Goal: Transaction & Acquisition: Purchase product/service

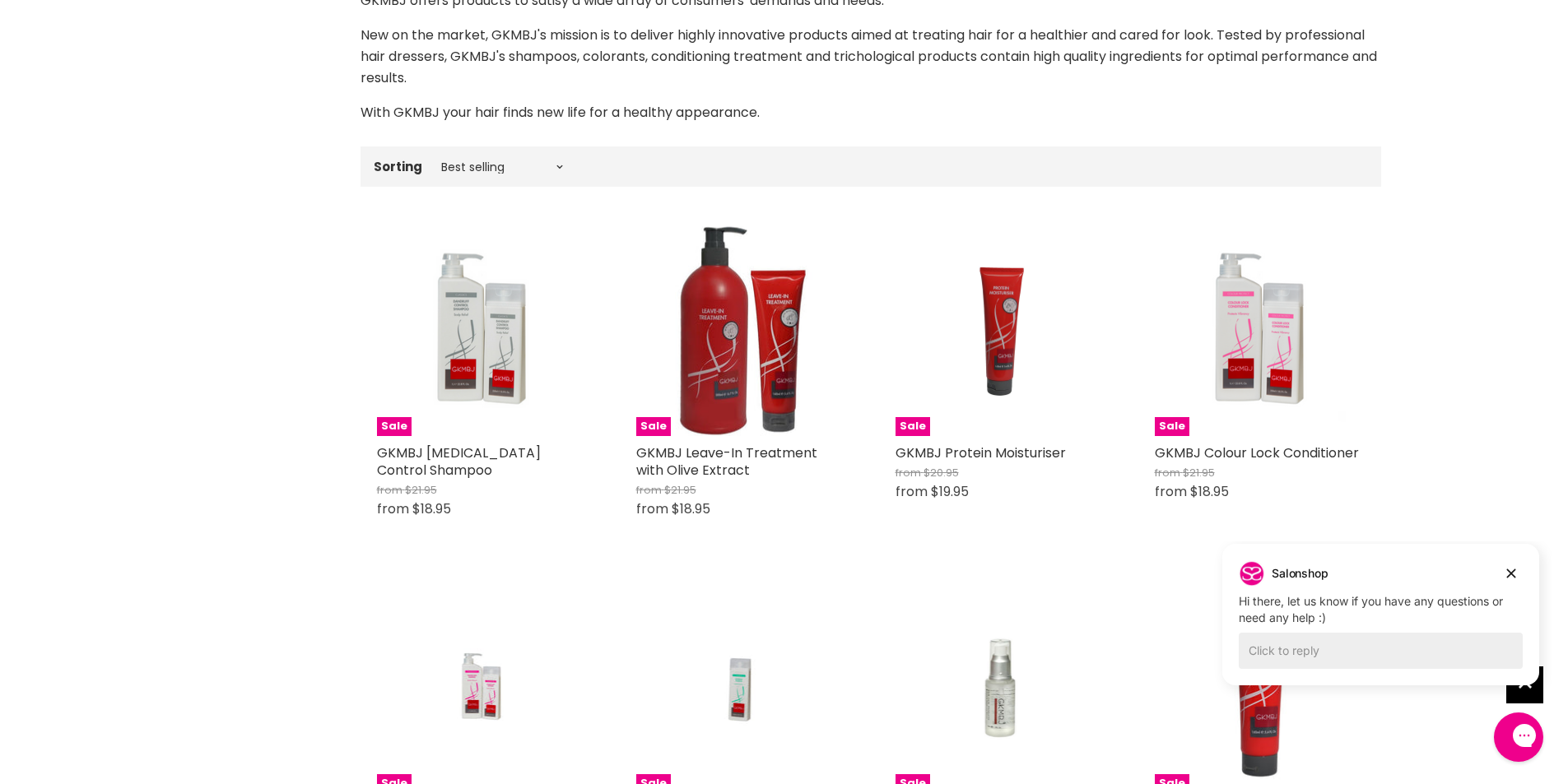
scroll to position [576, 0]
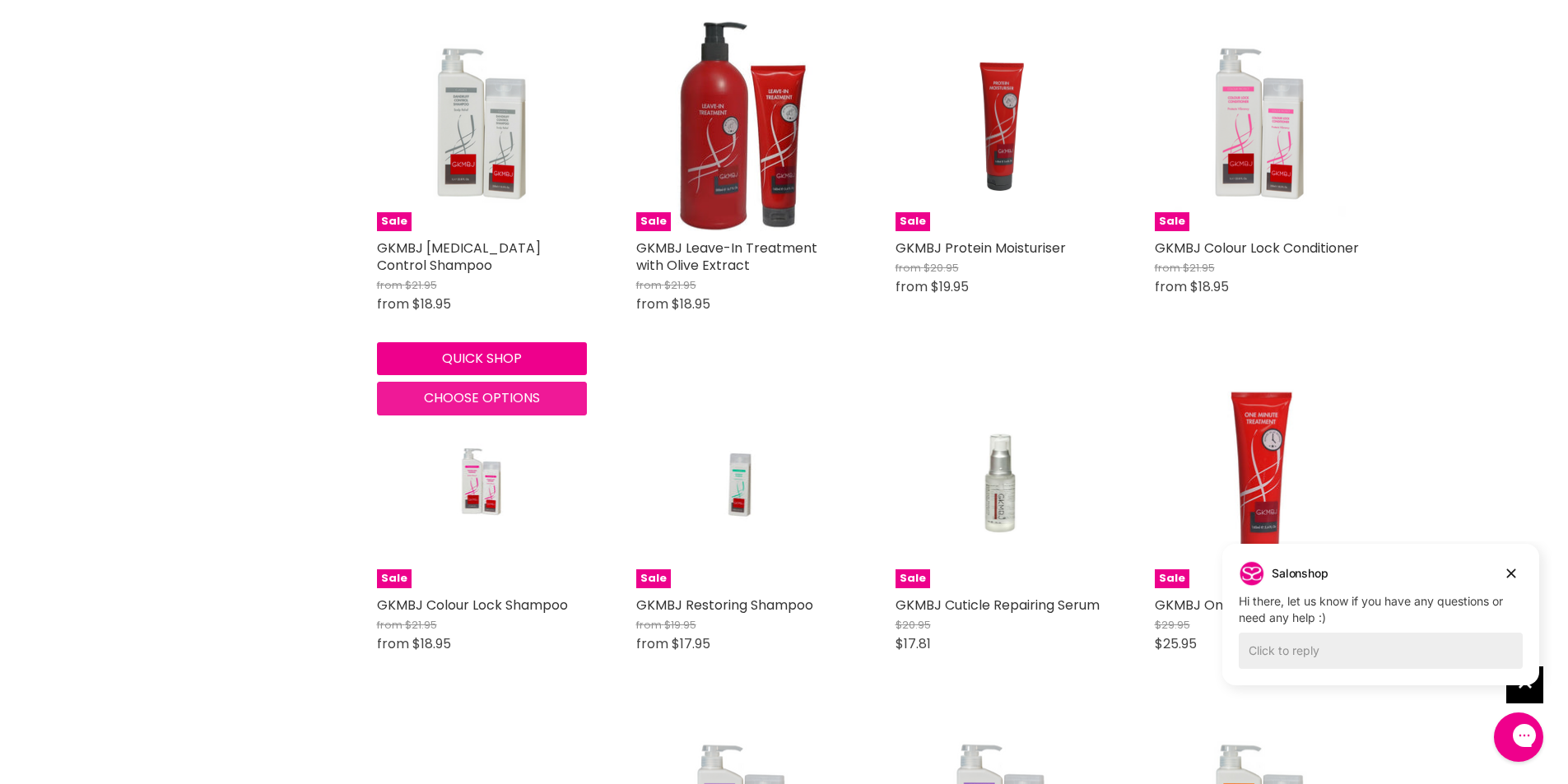
click at [462, 394] on span "Choose options" at bounding box center [481, 397] width 116 height 19
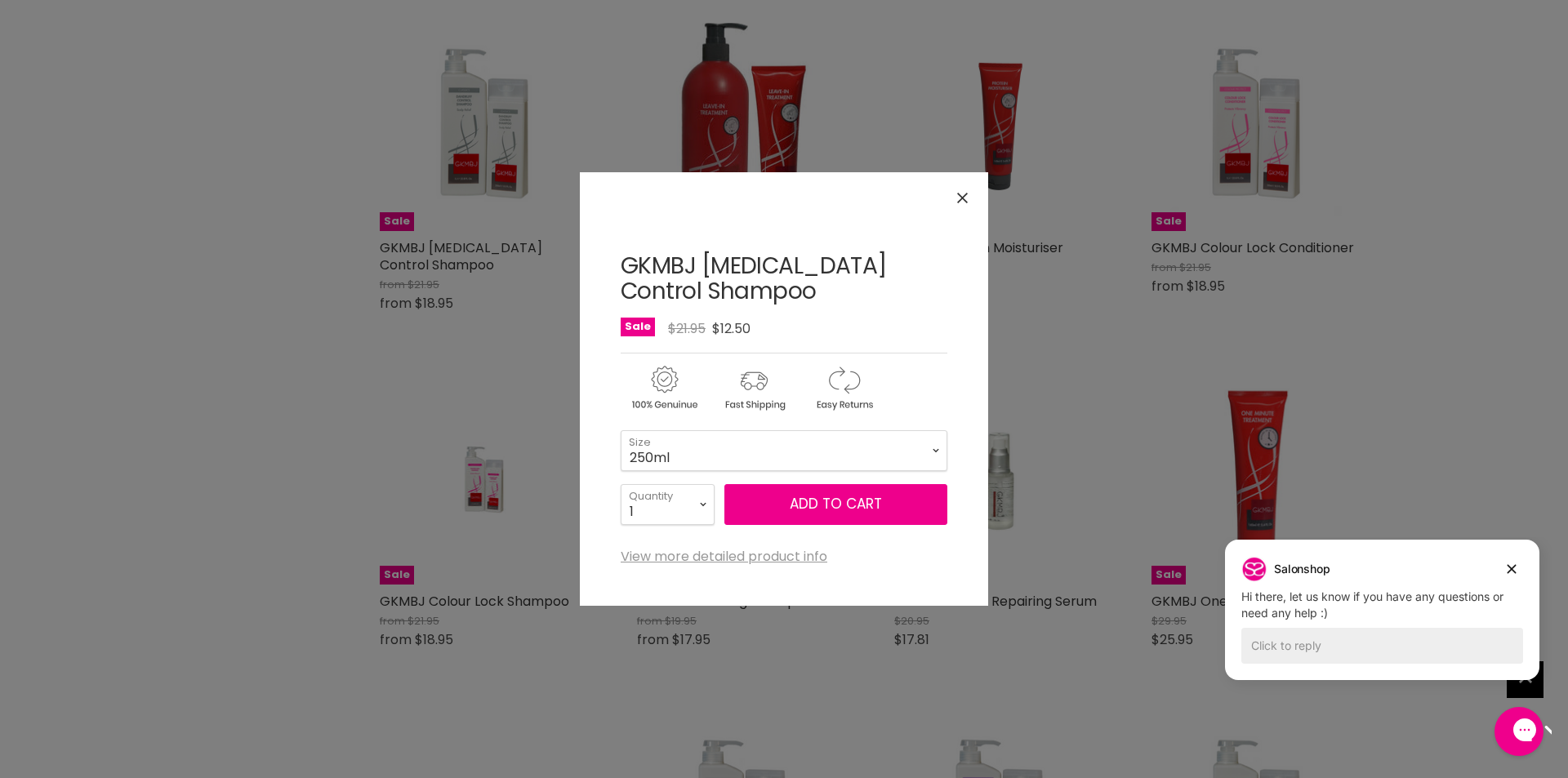
click at [969, 193] on button "Close" at bounding box center [963, 199] width 36 height 36
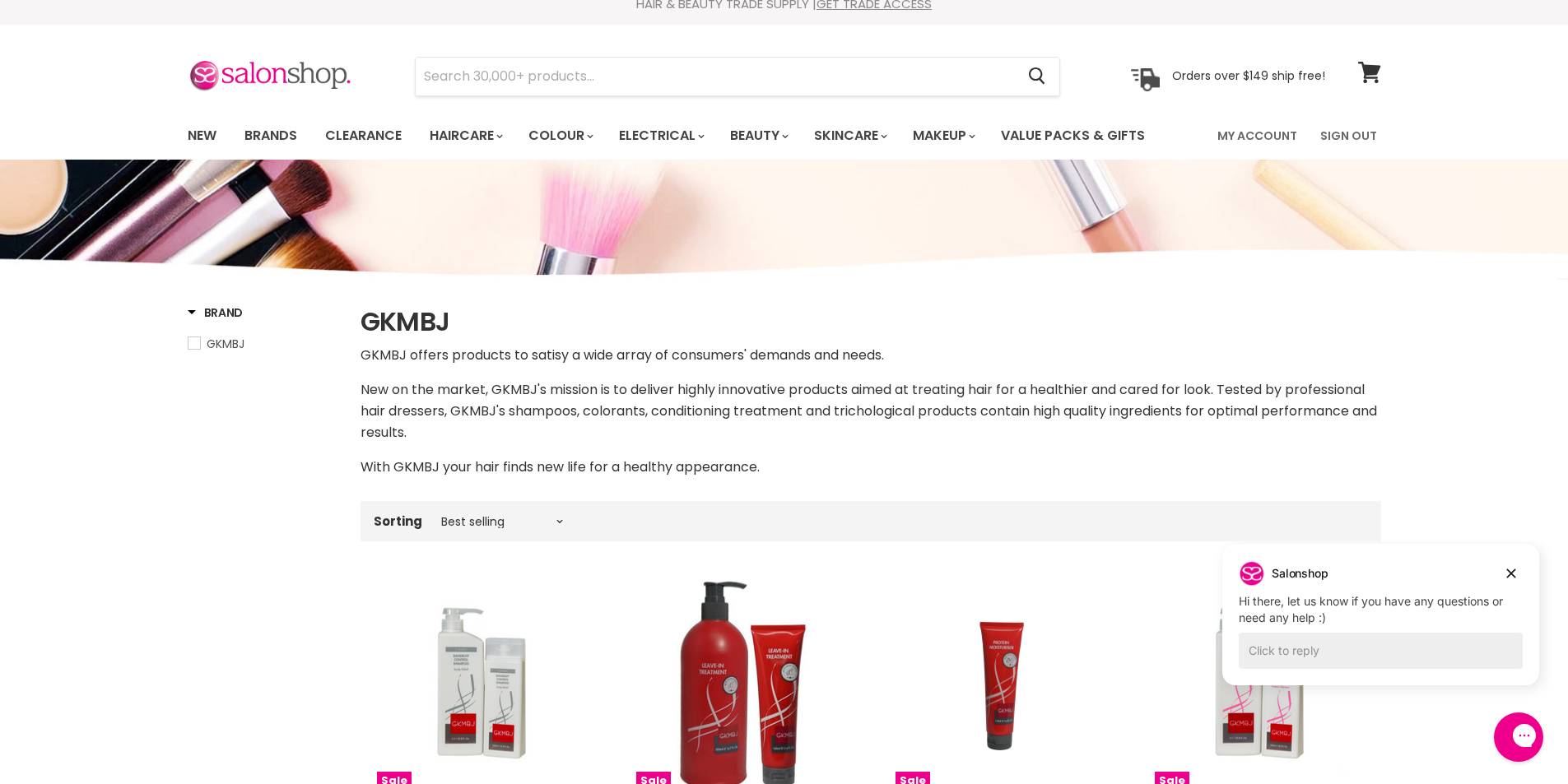
scroll to position [0, 0]
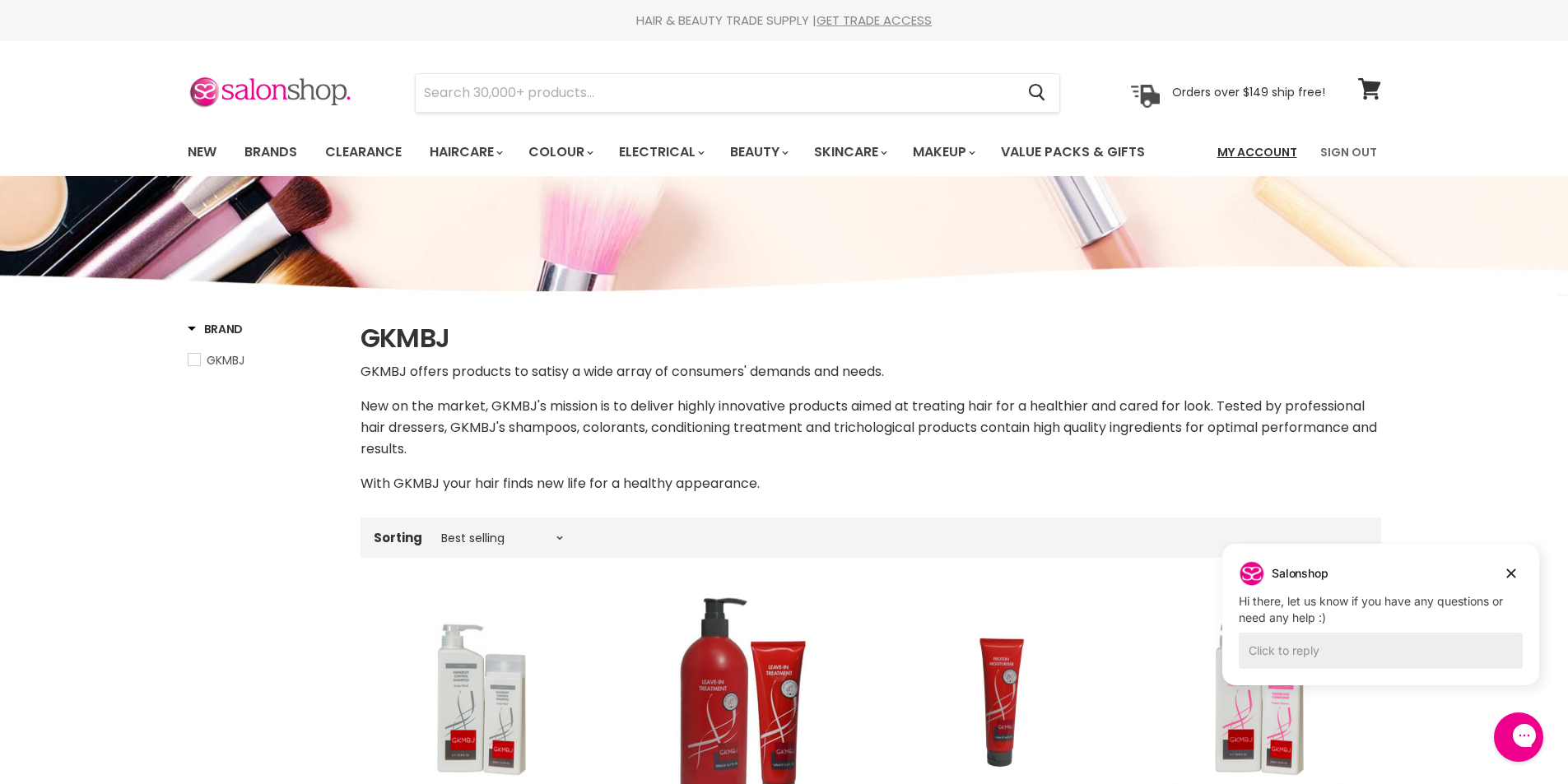
click at [1275, 150] on link "My Account" at bounding box center [1257, 151] width 100 height 35
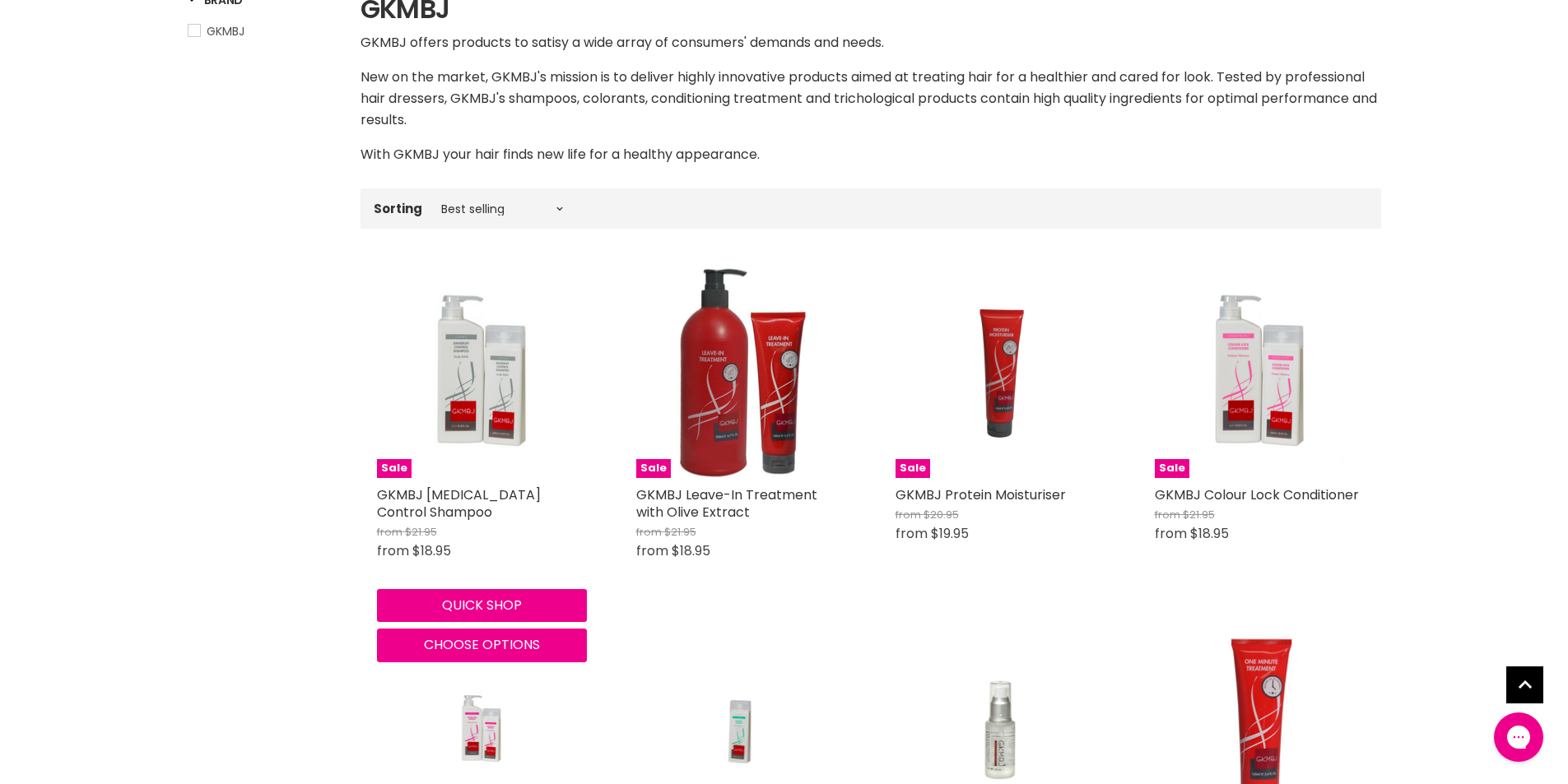
scroll to position [334, 0]
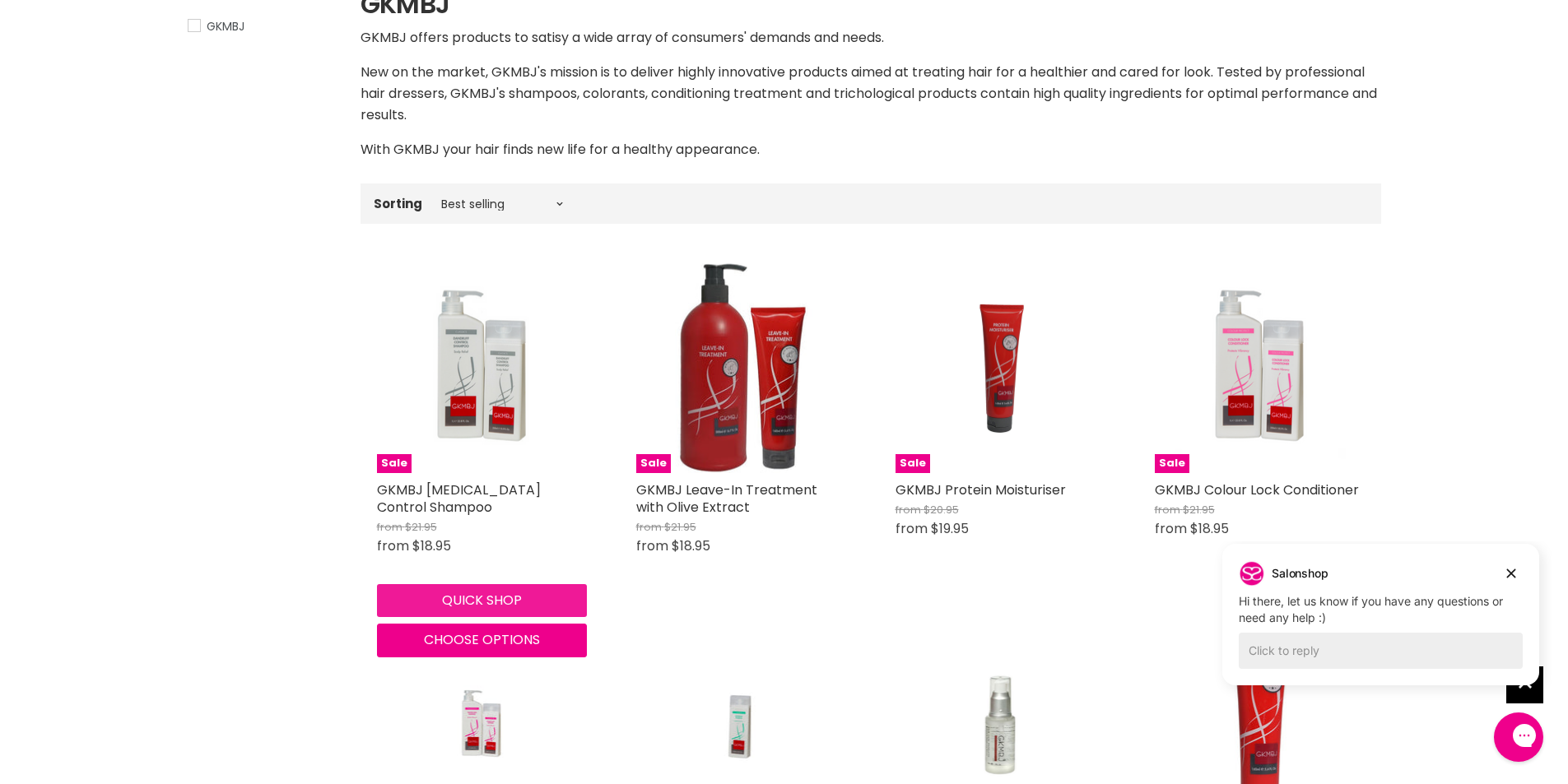
click at [487, 590] on button "Quick shop" at bounding box center [481, 601] width 210 height 33
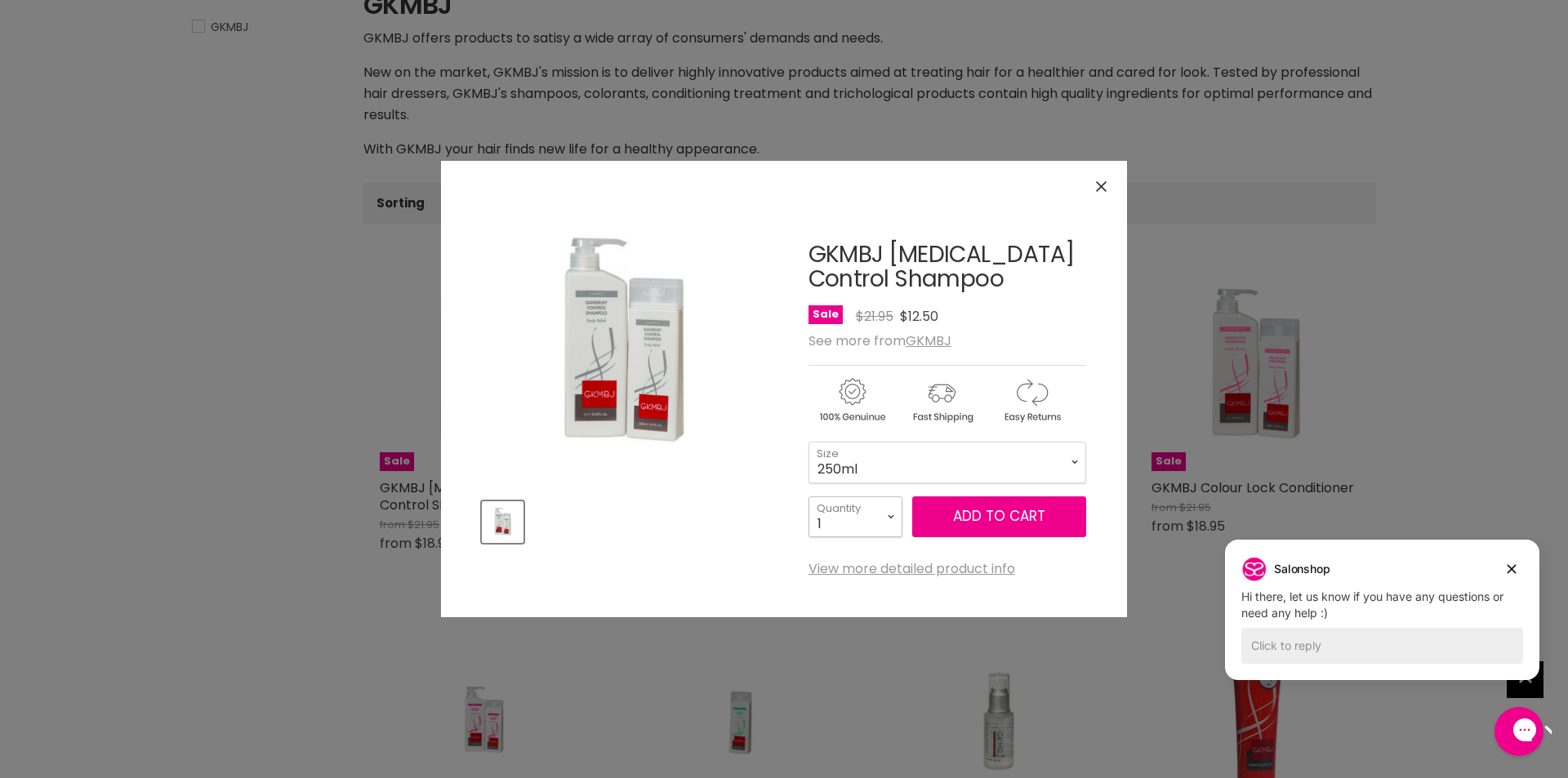
click at [891, 514] on select "1 2 3 4 5 6 7 8 9 10+" at bounding box center [855, 516] width 94 height 41
select select "3"
click at [809, 496] on select "1 2 3 4 5 6 7 8 9 10+" at bounding box center [855, 516] width 94 height 41
type input "3"
click at [1031, 511] on span "Add to cart" at bounding box center [999, 516] width 92 height 20
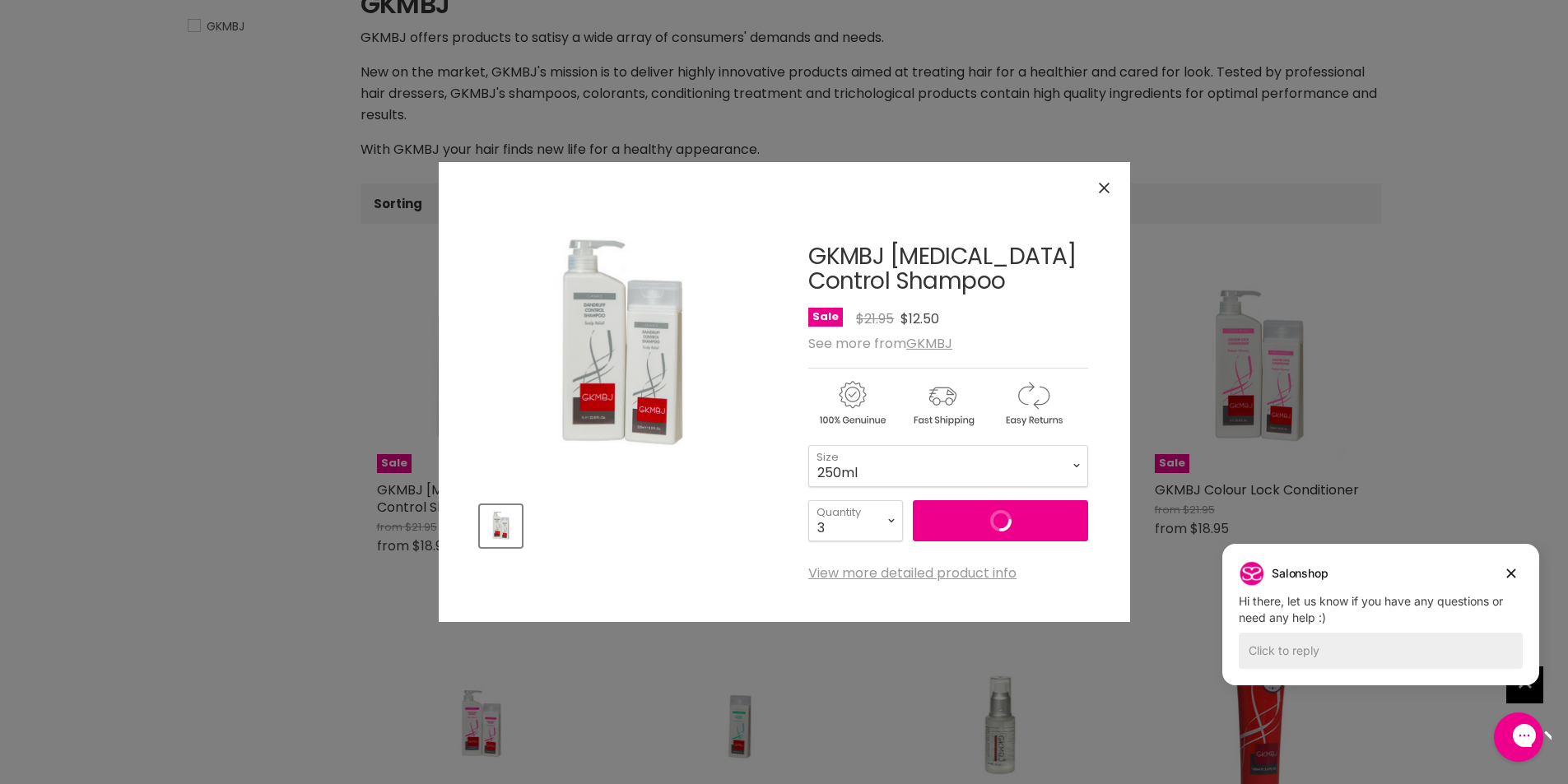
select select "3"
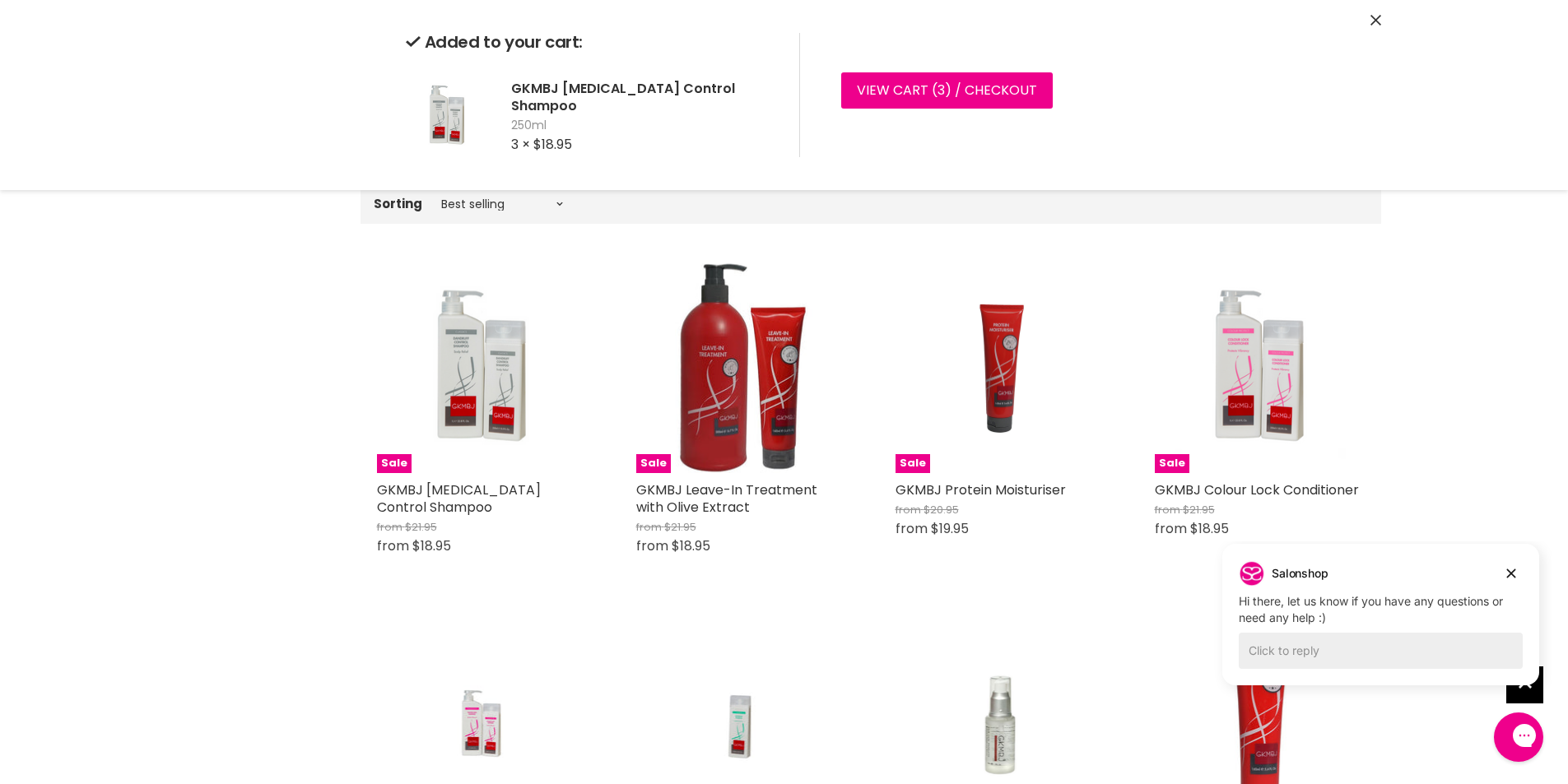
click at [469, 571] on div "Quick shop Choose options" at bounding box center [481, 531] width 216 height 80
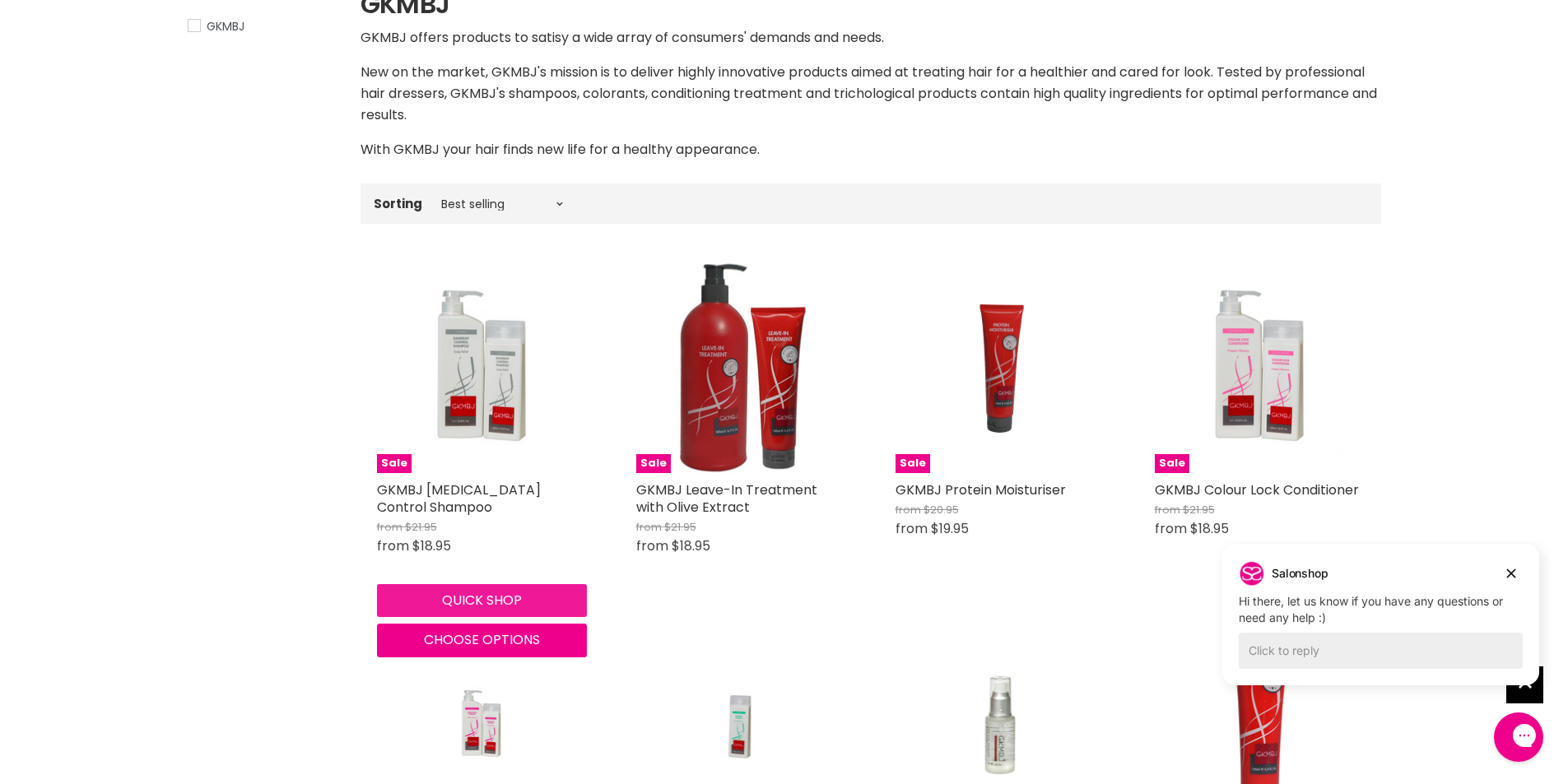
click at [478, 593] on button "Quick shop" at bounding box center [481, 601] width 210 height 33
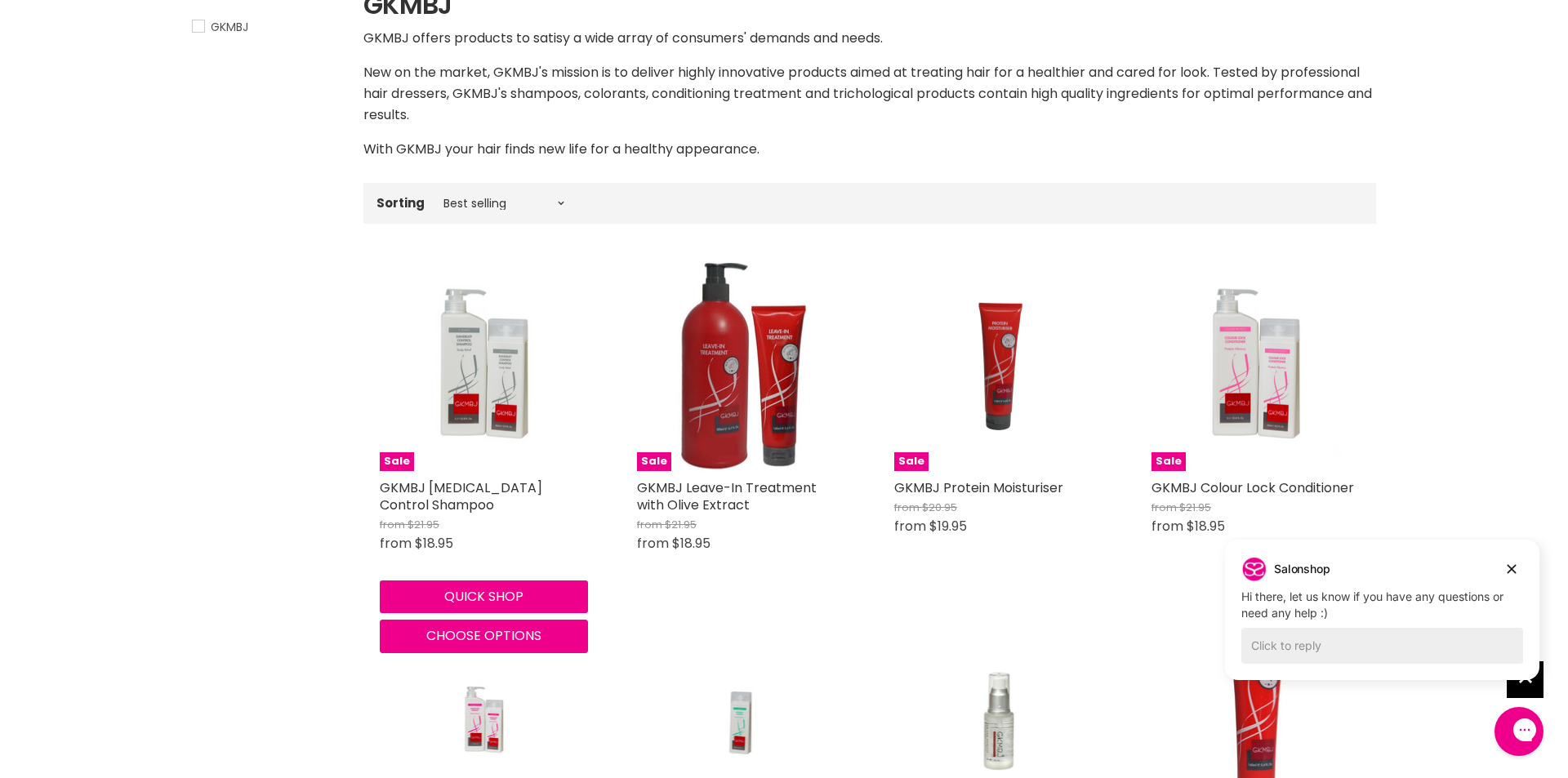
select select "3"
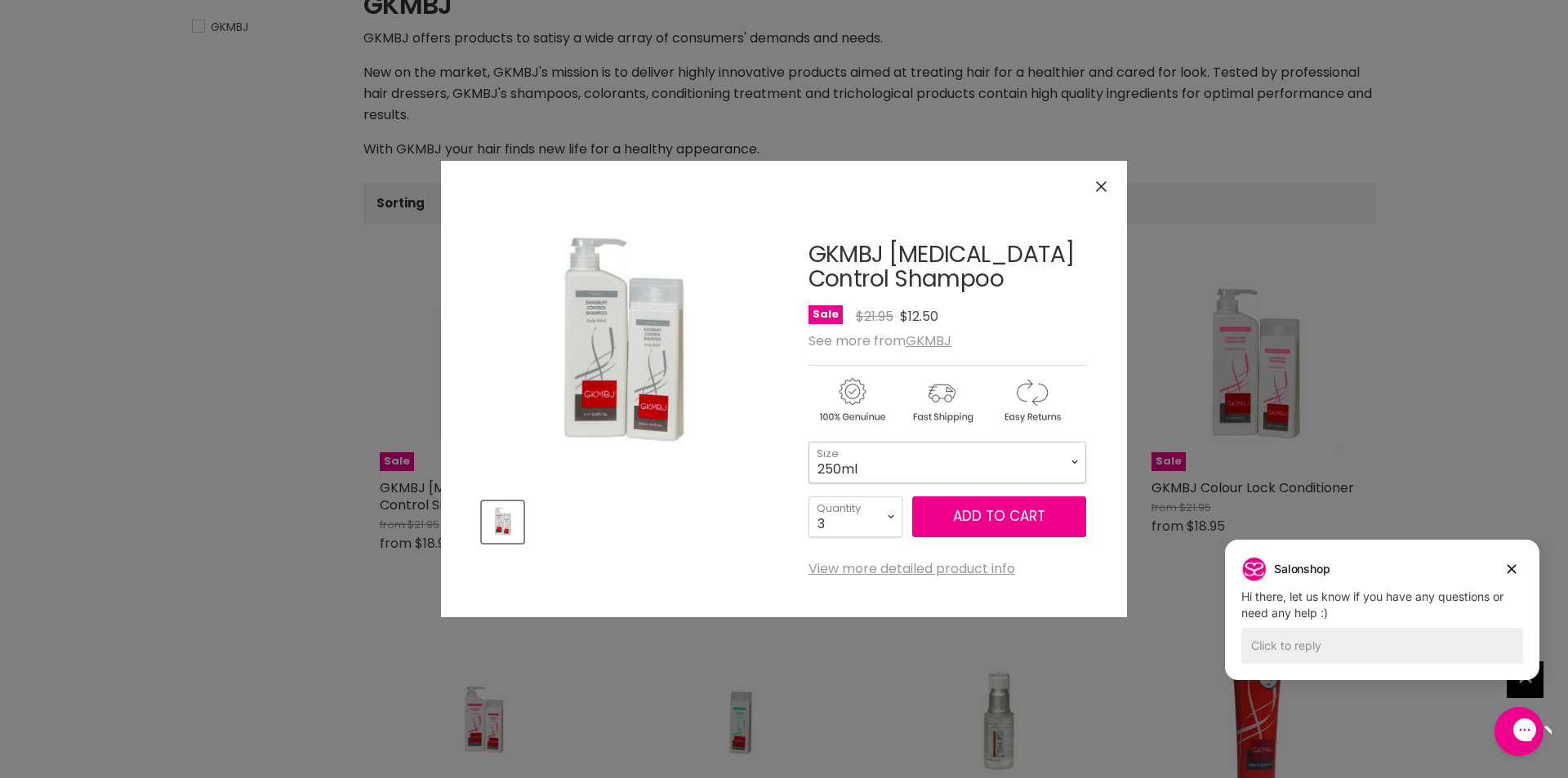
click at [1074, 463] on select "250ml 1L" at bounding box center [947, 462] width 278 height 41
click at [809, 442] on select "250ml 1L" at bounding box center [947, 462] width 278 height 41
select select "1L"
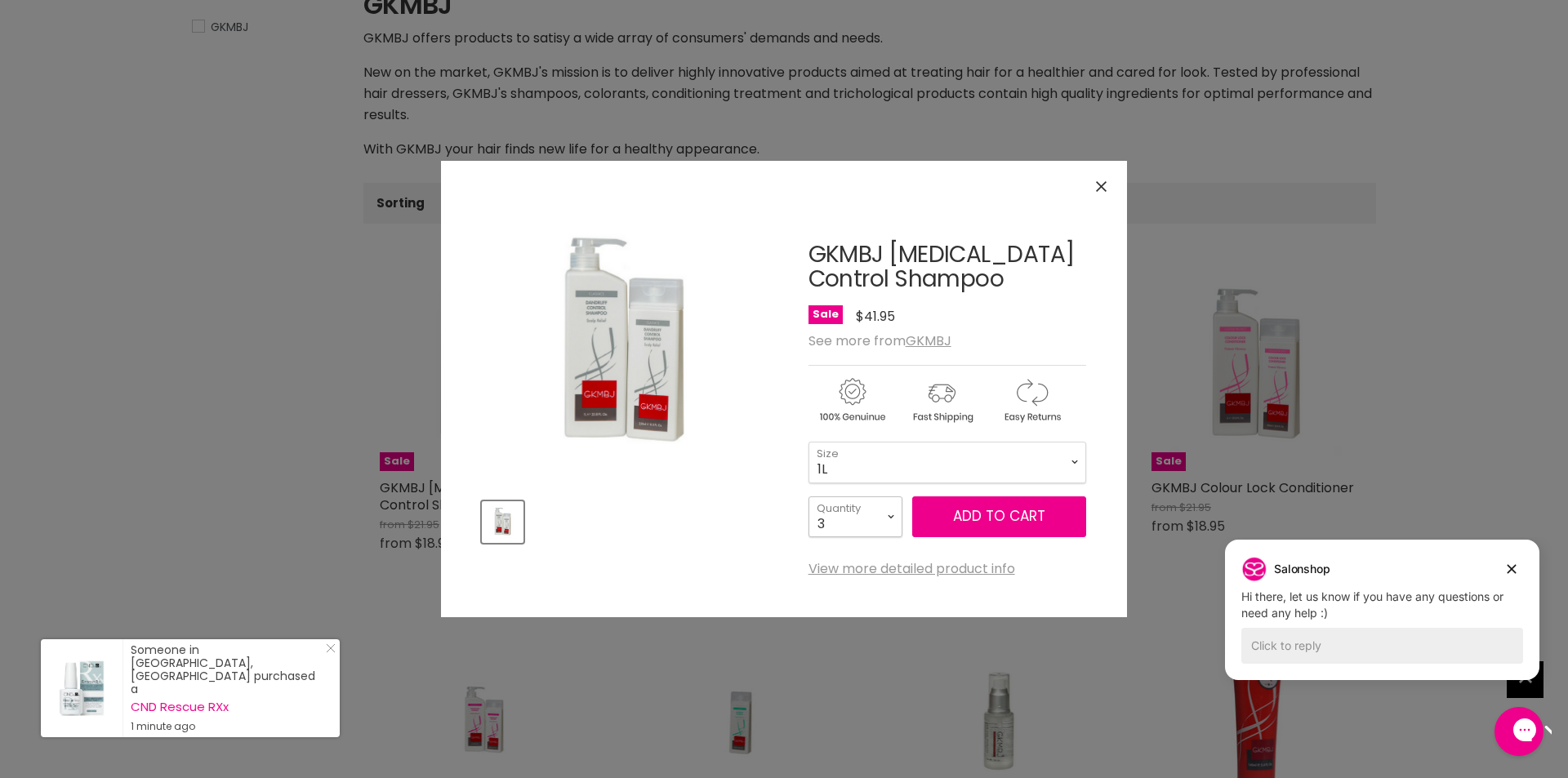
click at [891, 514] on select "1 2 3 4 5 6 7 8 9 10+" at bounding box center [855, 516] width 94 height 41
select select "2"
click at [809, 496] on select "1 2 3 4 5 6 7 8 9 10+" at bounding box center [855, 516] width 94 height 41
type input "2"
click at [999, 517] on button "Add to cart" at bounding box center [1000, 516] width 174 height 41
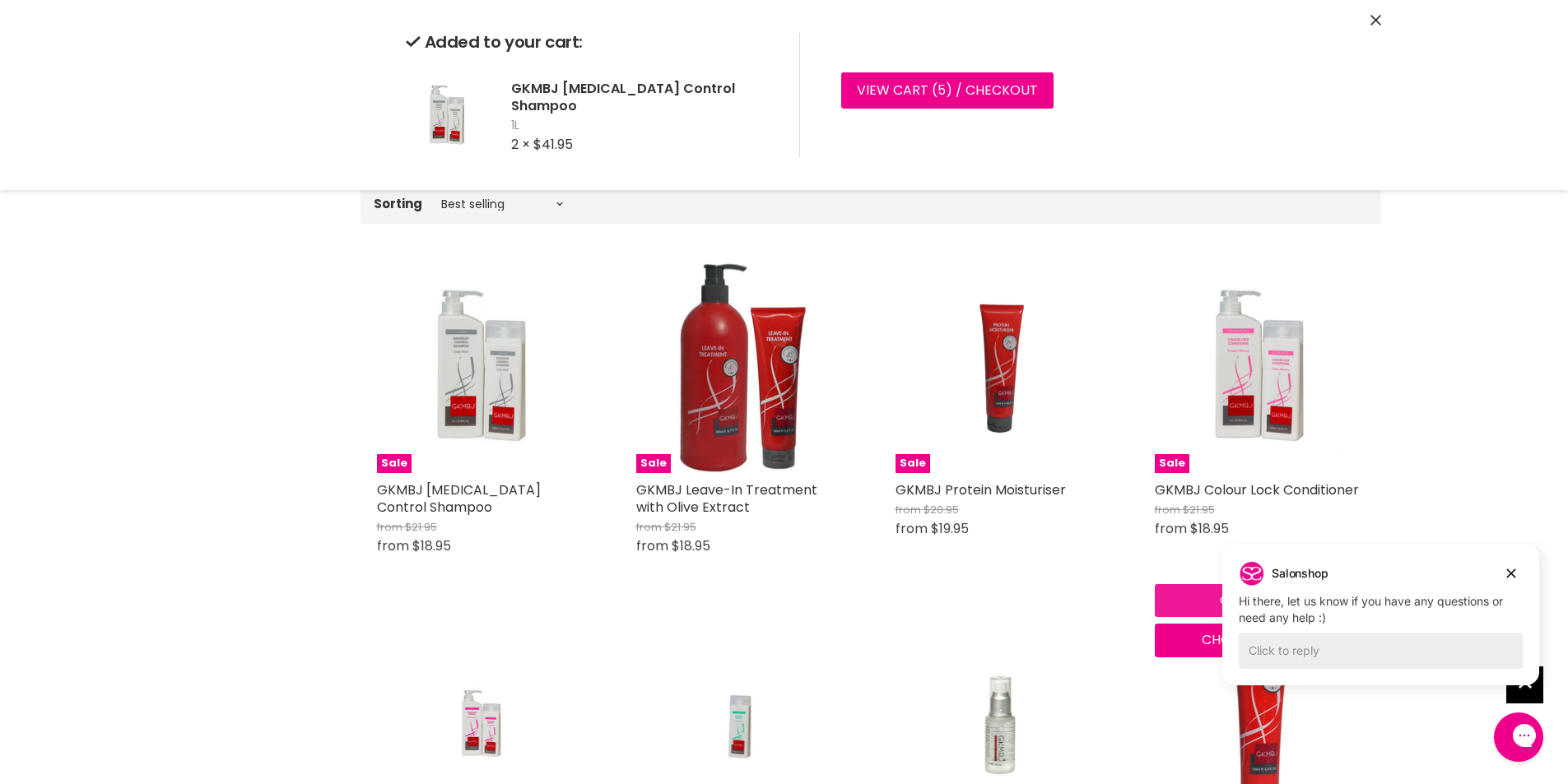
click at [1180, 599] on div "Quick shop Choose options" at bounding box center [1259, 618] width 216 height 80
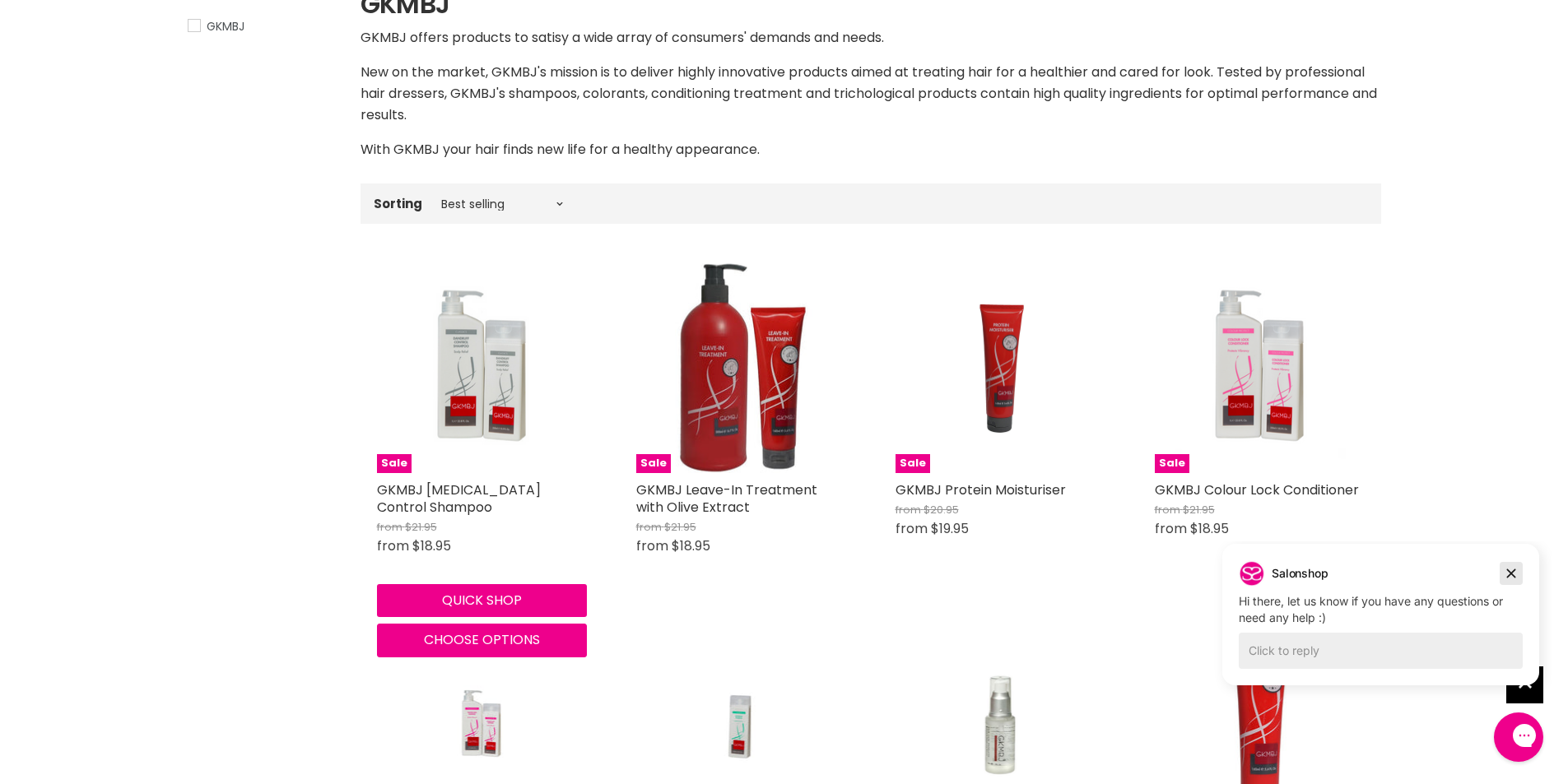
drag, startPoint x: 1514, startPoint y: 574, endPoint x: 2724, endPoint y: 1113, distance: 1324.6
click at [1514, 574] on icon "Dismiss campaign" at bounding box center [1511, 574] width 17 height 20
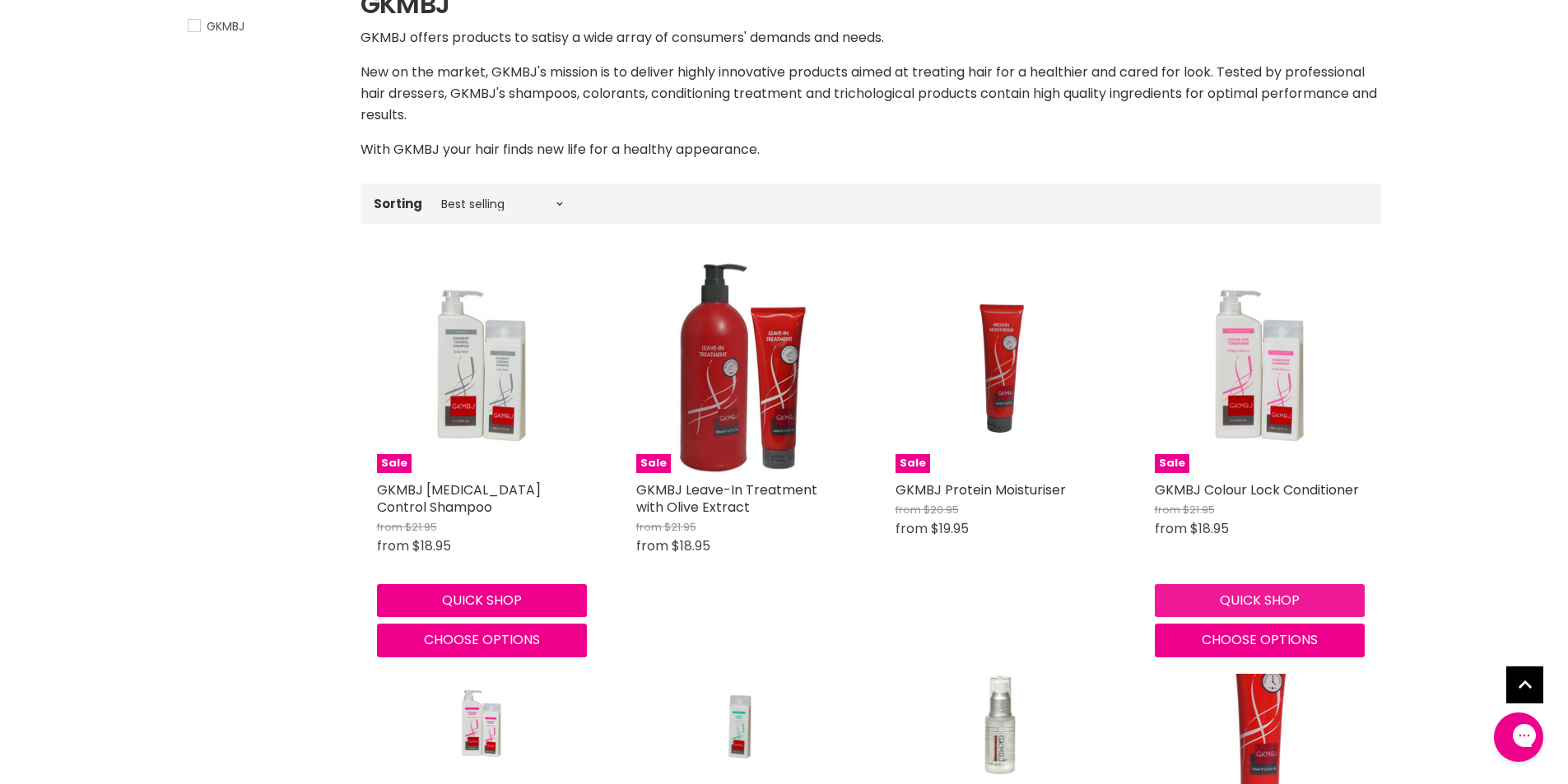
click at [1251, 594] on button "Quick shop" at bounding box center [1259, 601] width 210 height 33
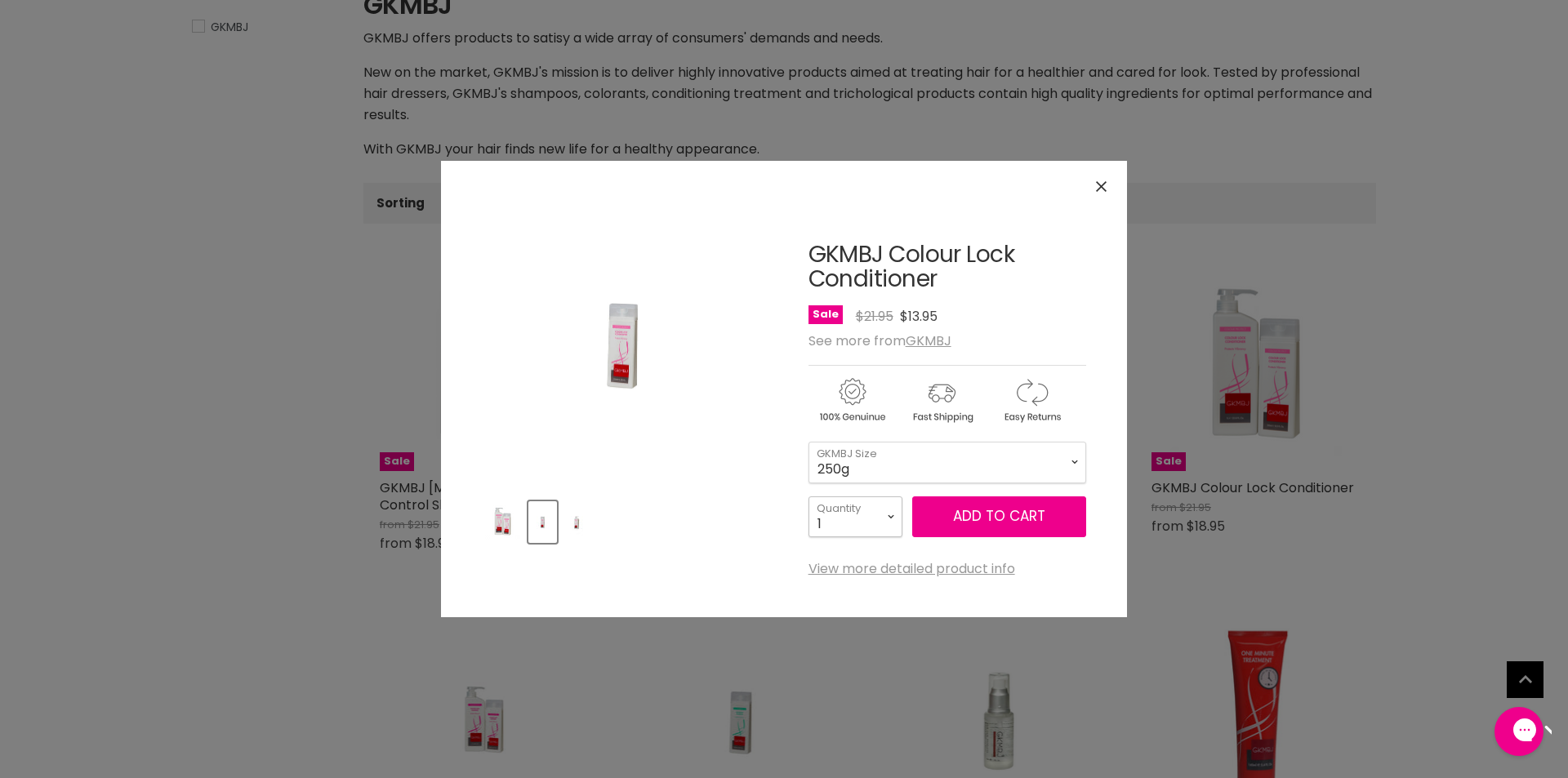
click at [888, 519] on select "1 2 3 4 5 6 7 8 9 10+" at bounding box center [855, 516] width 94 height 41
select select "3"
click at [809, 496] on select "1 2 3 4 5 6 7 8 9 10+" at bounding box center [855, 516] width 94 height 41
type input "3"
click at [1017, 515] on span "Add to cart" at bounding box center [999, 516] width 92 height 20
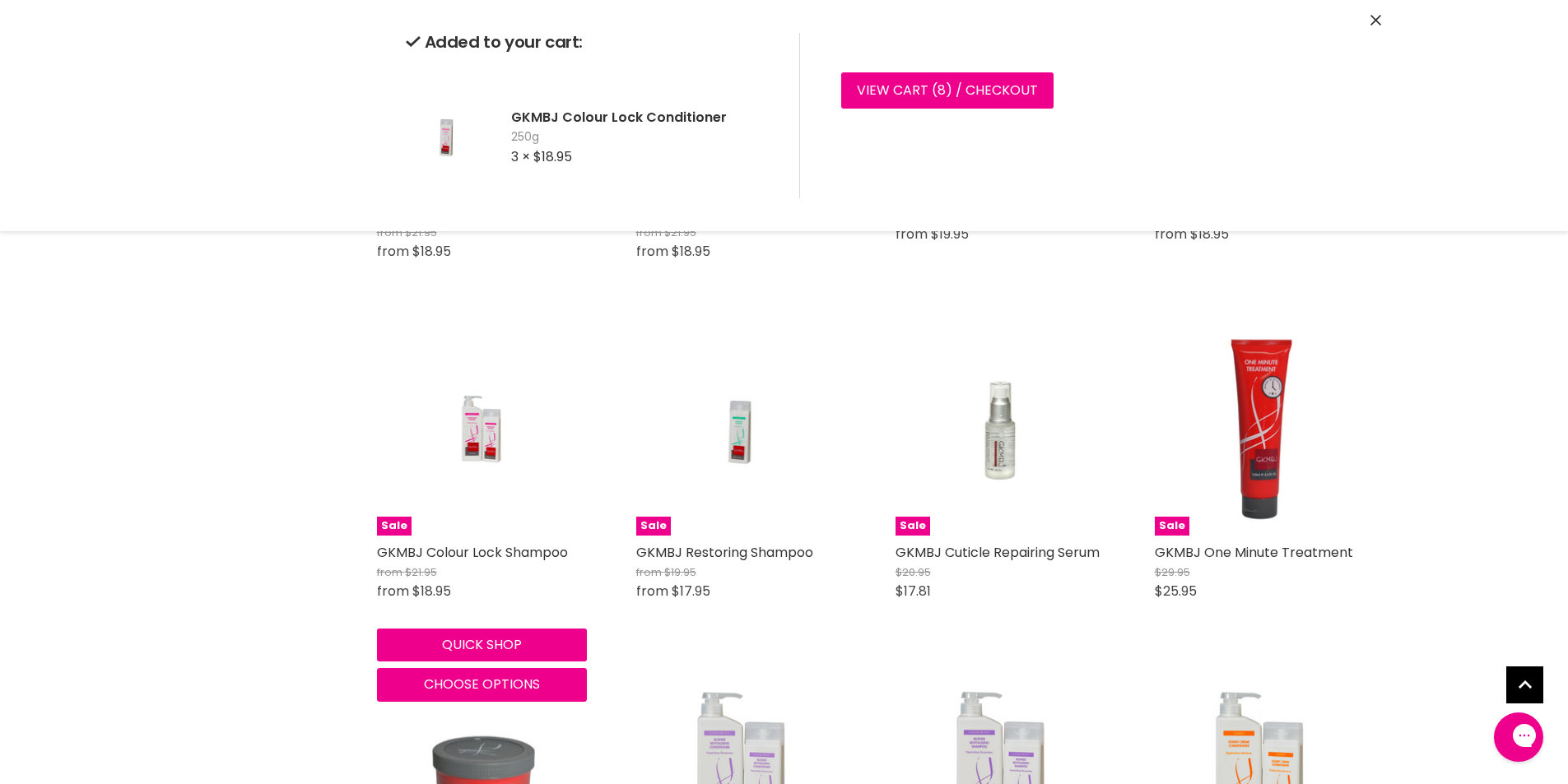
scroll to position [643, 0]
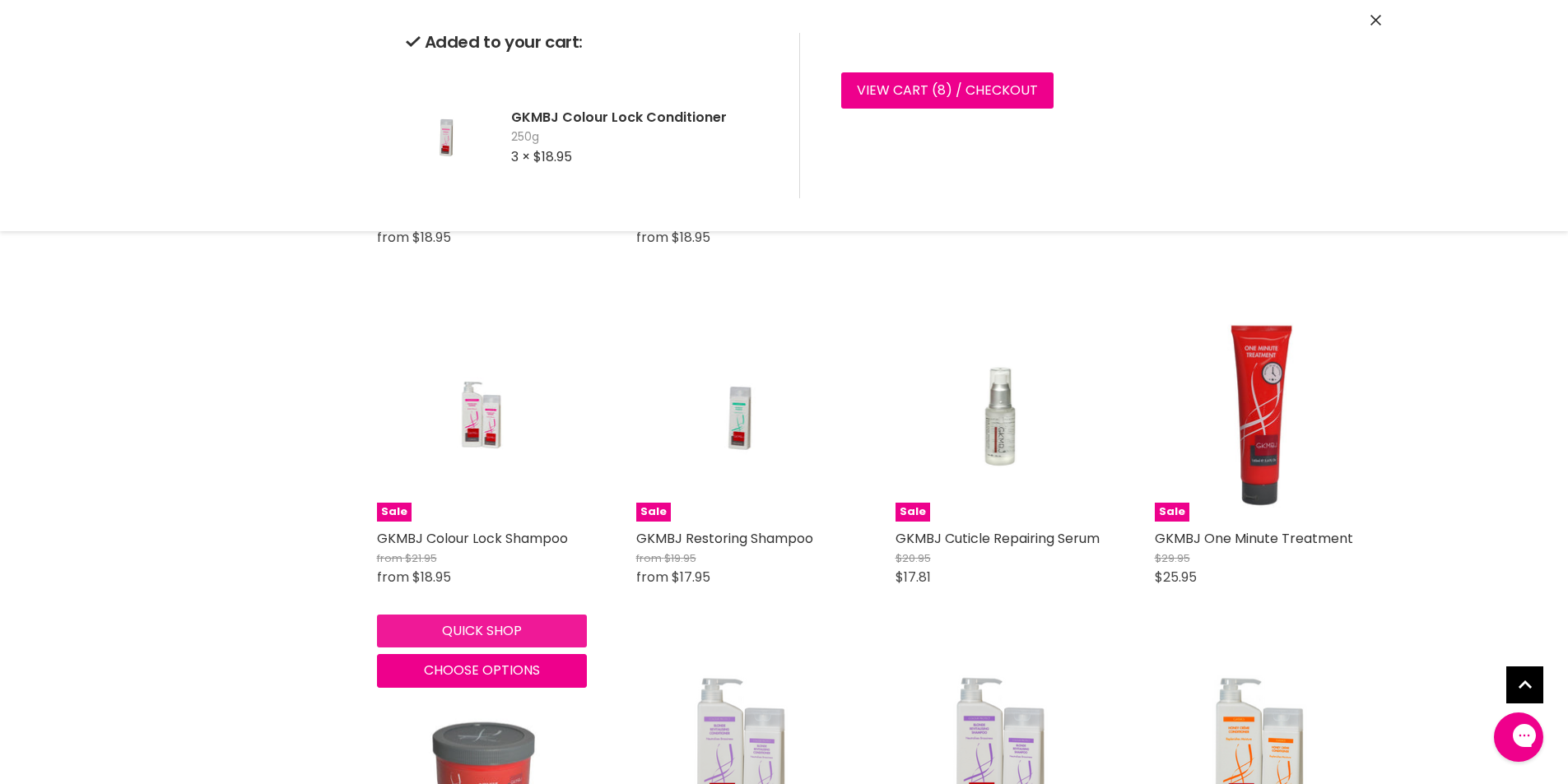
click at [469, 625] on div "Quick shop Choose options" at bounding box center [481, 649] width 216 height 80
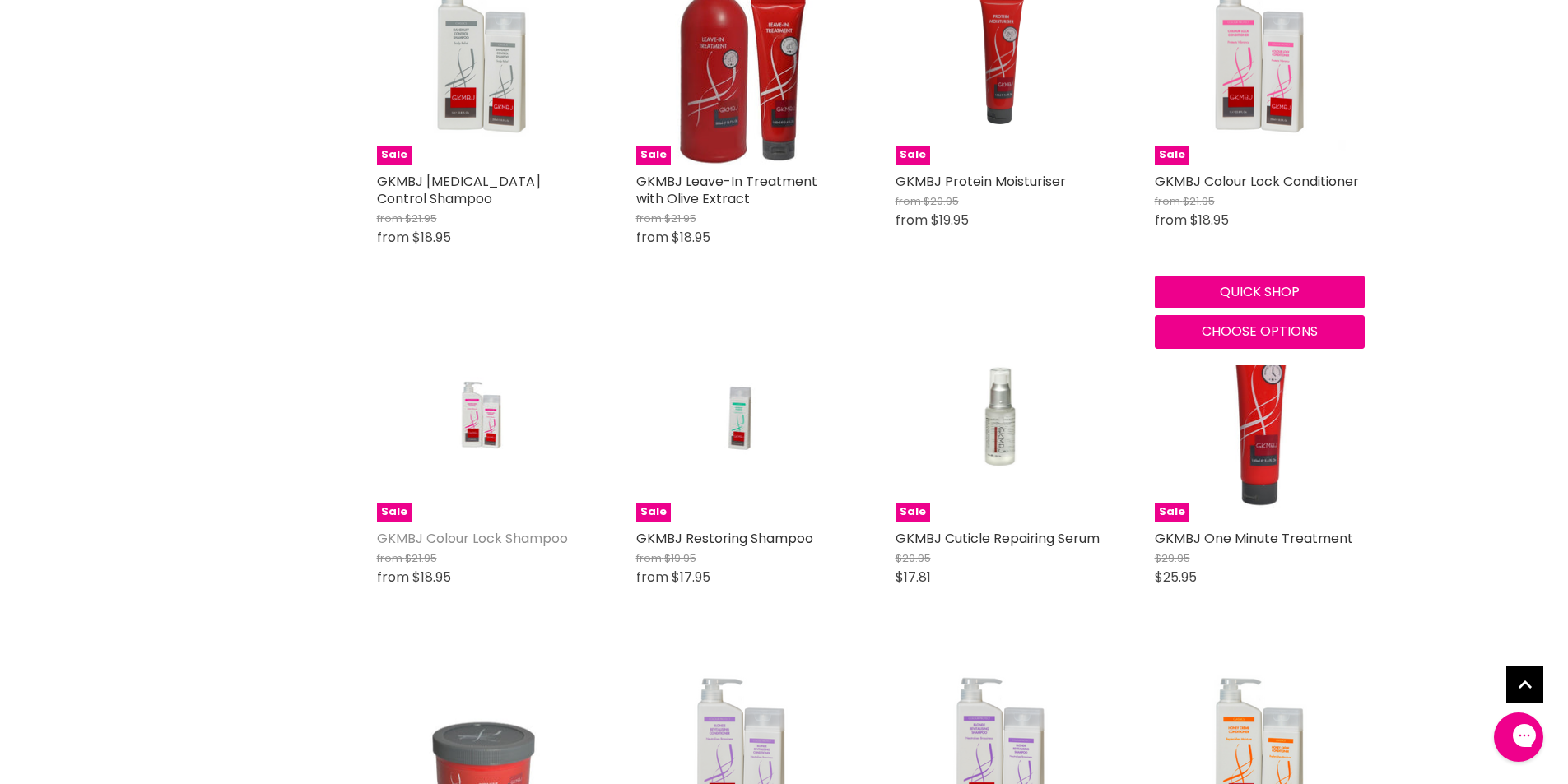
click at [408, 541] on link "GKMBJ Colour Lock Shampoo" at bounding box center [472, 538] width 191 height 19
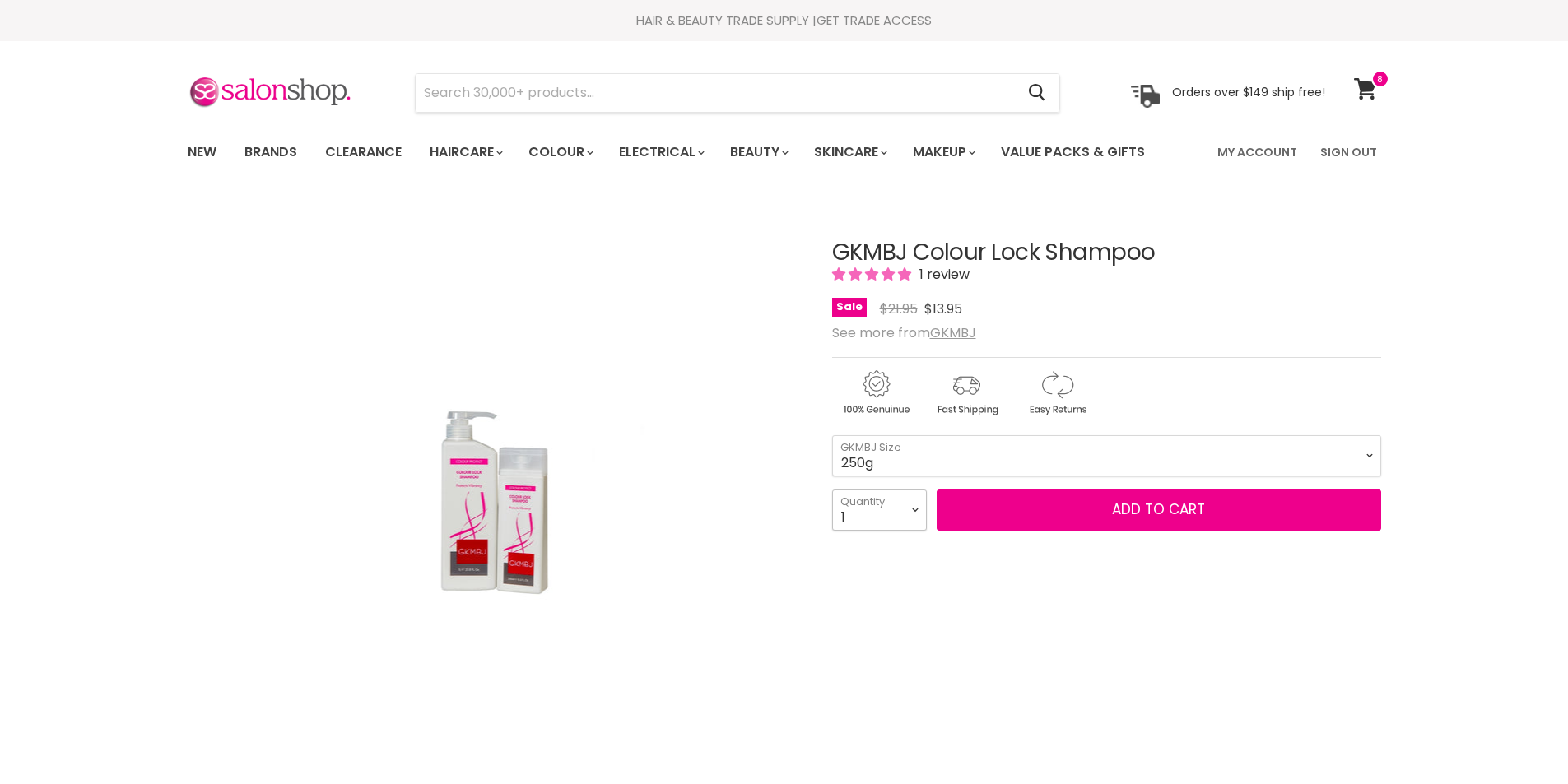
drag, startPoint x: 0, startPoint y: 0, endPoint x: 915, endPoint y: 509, distance: 1047.0
click at [915, 509] on select "1 2 3 4 5 6 7 8 9 10+" at bounding box center [879, 510] width 95 height 41
select select "3"
click at [832, 490] on select "1 2 3 4 5 6 7 8 9 10+" at bounding box center [879, 510] width 95 height 41
type input "3"
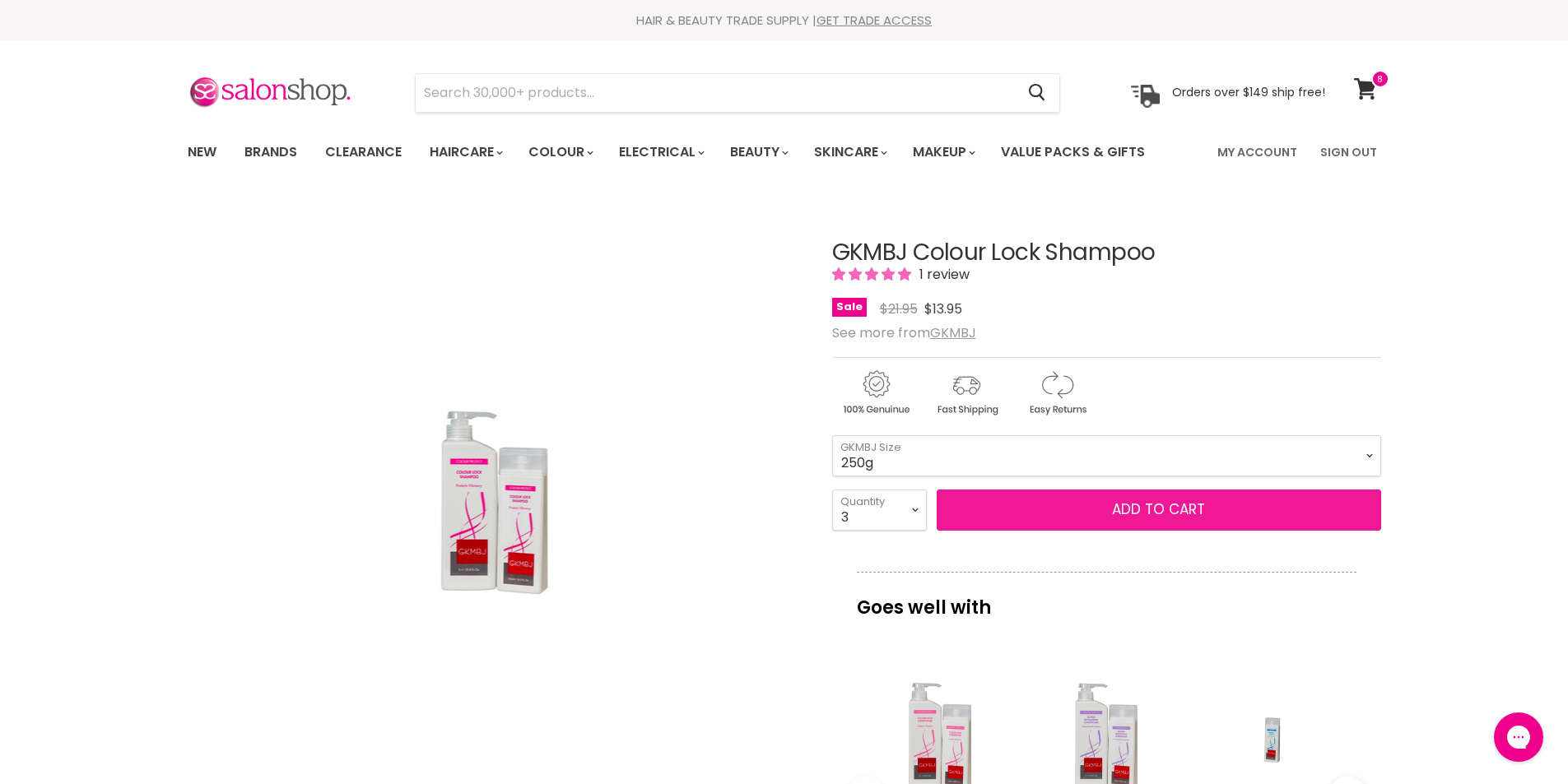
click at [1152, 506] on span "Add to cart" at bounding box center [1158, 509] width 93 height 20
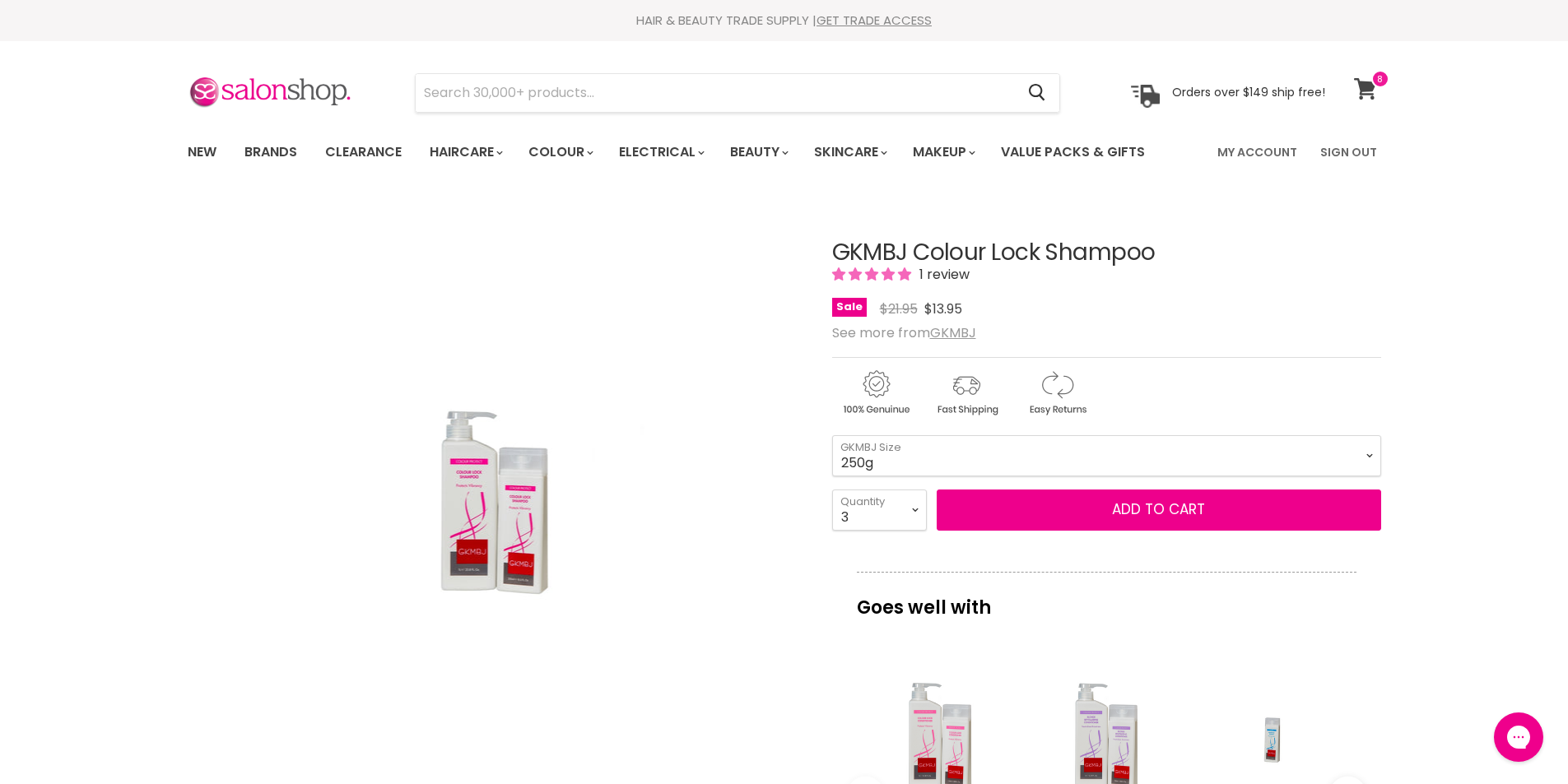
click at [1369, 83] on icon at bounding box center [1365, 88] width 22 height 21
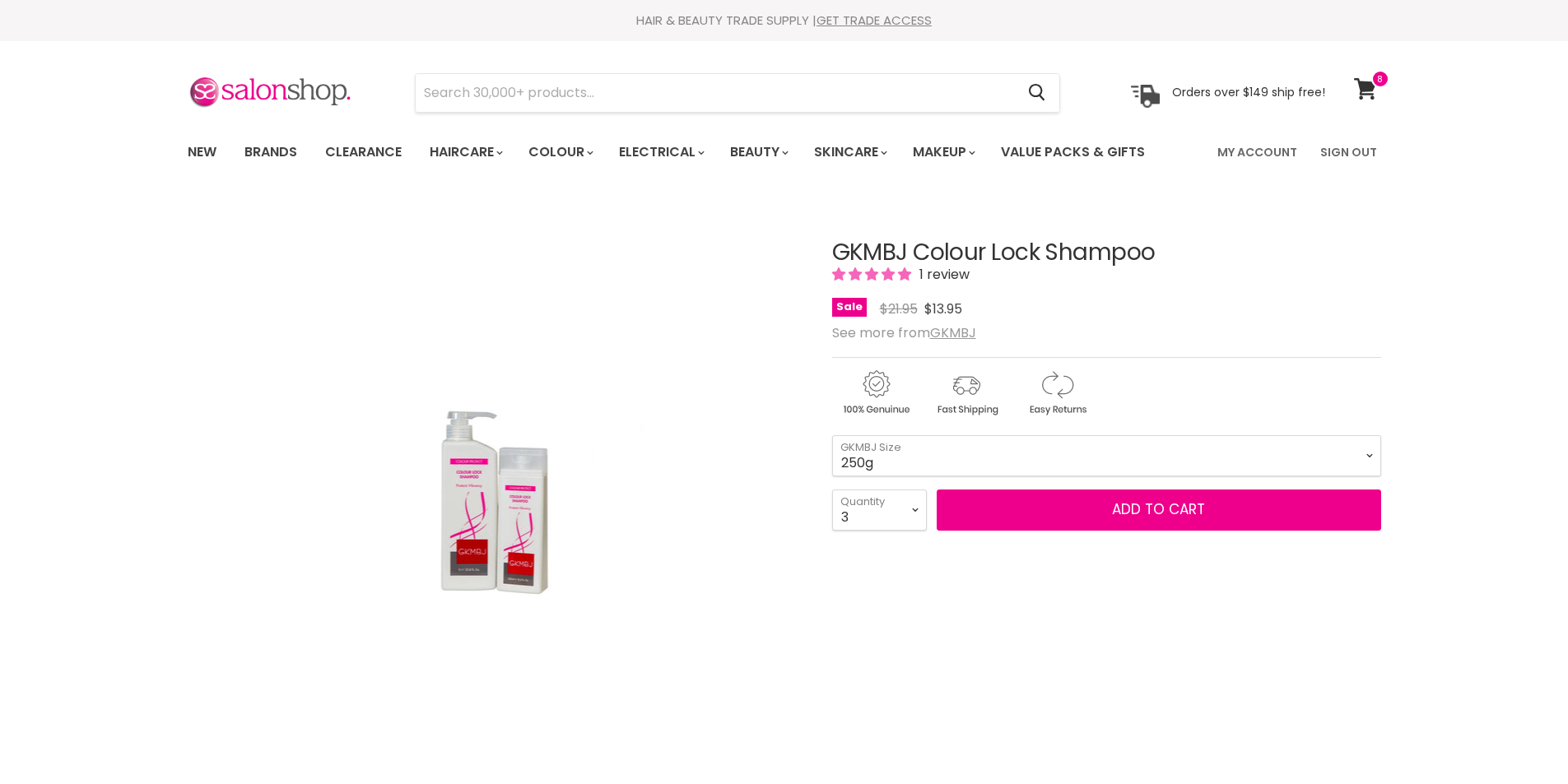
select select "3"
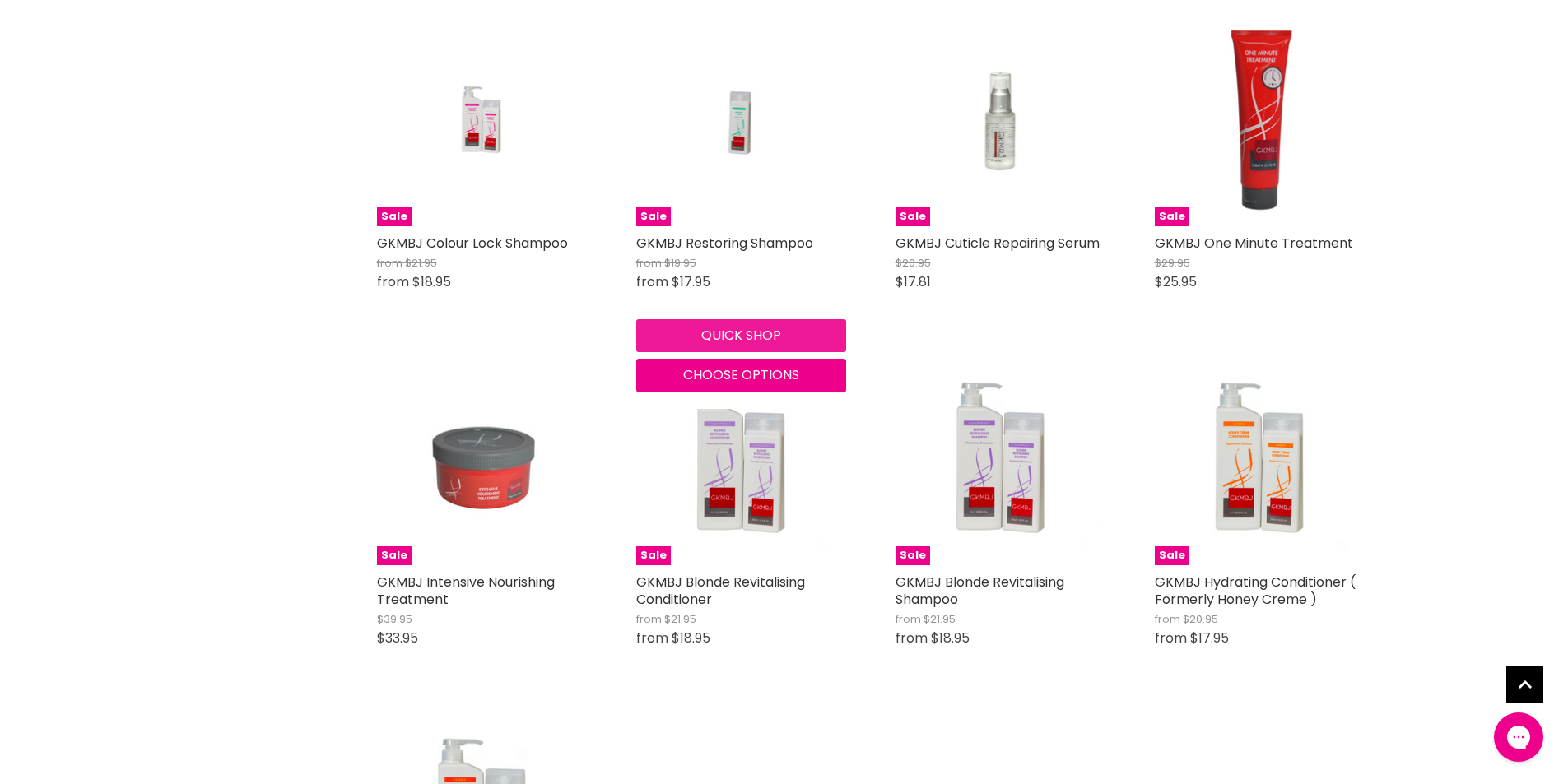
click at [705, 337] on button "Quick shop" at bounding box center [741, 336] width 210 height 33
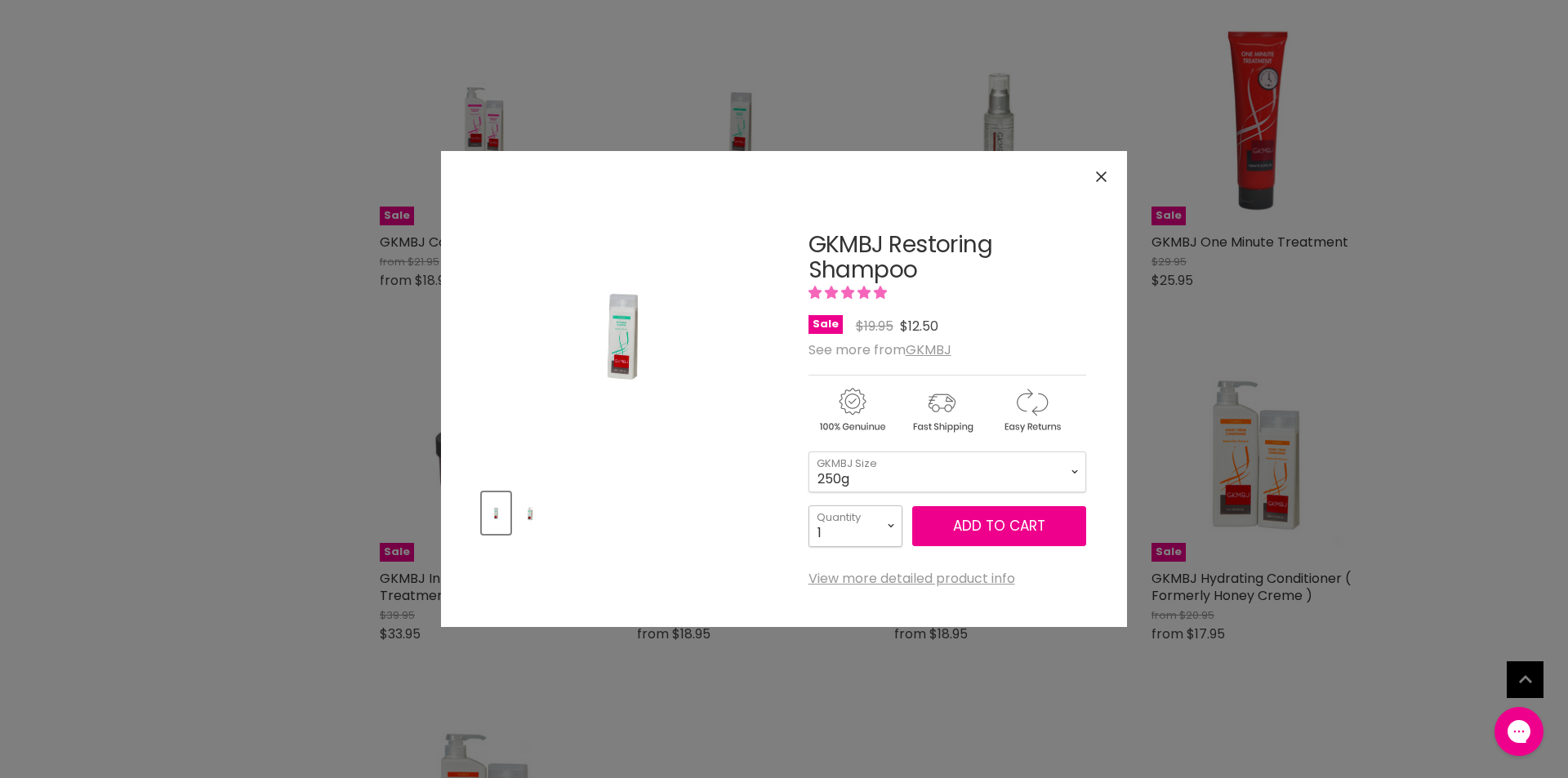
click at [891, 524] on select "1 2 3 4 5 6 7 8 9 10+" at bounding box center [855, 525] width 94 height 41
select select "3"
click at [809, 505] on select "1 2 3 4 5 6 7 8 9 10+" at bounding box center [855, 525] width 94 height 41
type input "3"
click at [984, 518] on span "Add to cart" at bounding box center [999, 526] width 92 height 20
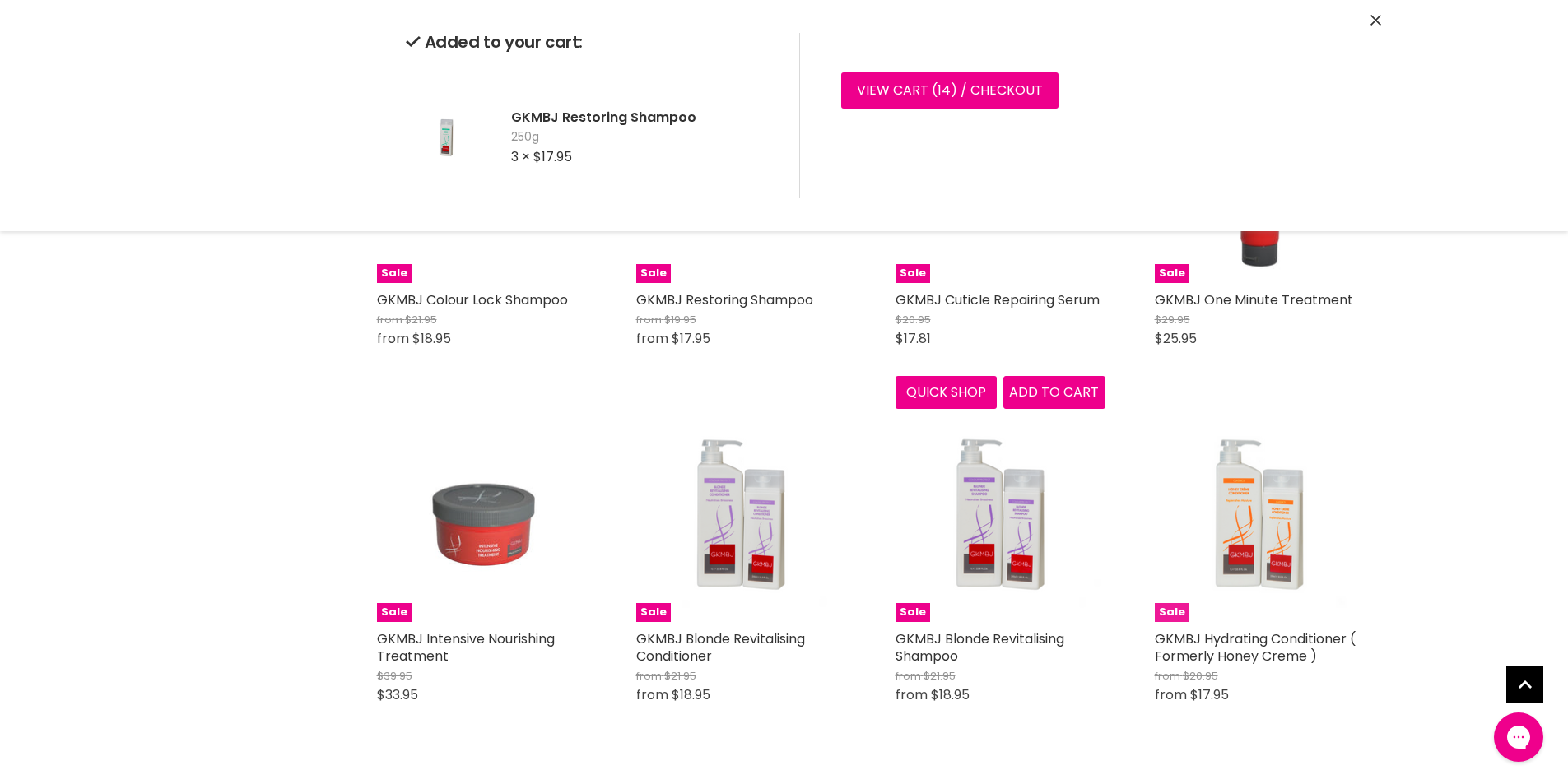
scroll to position [898, 0]
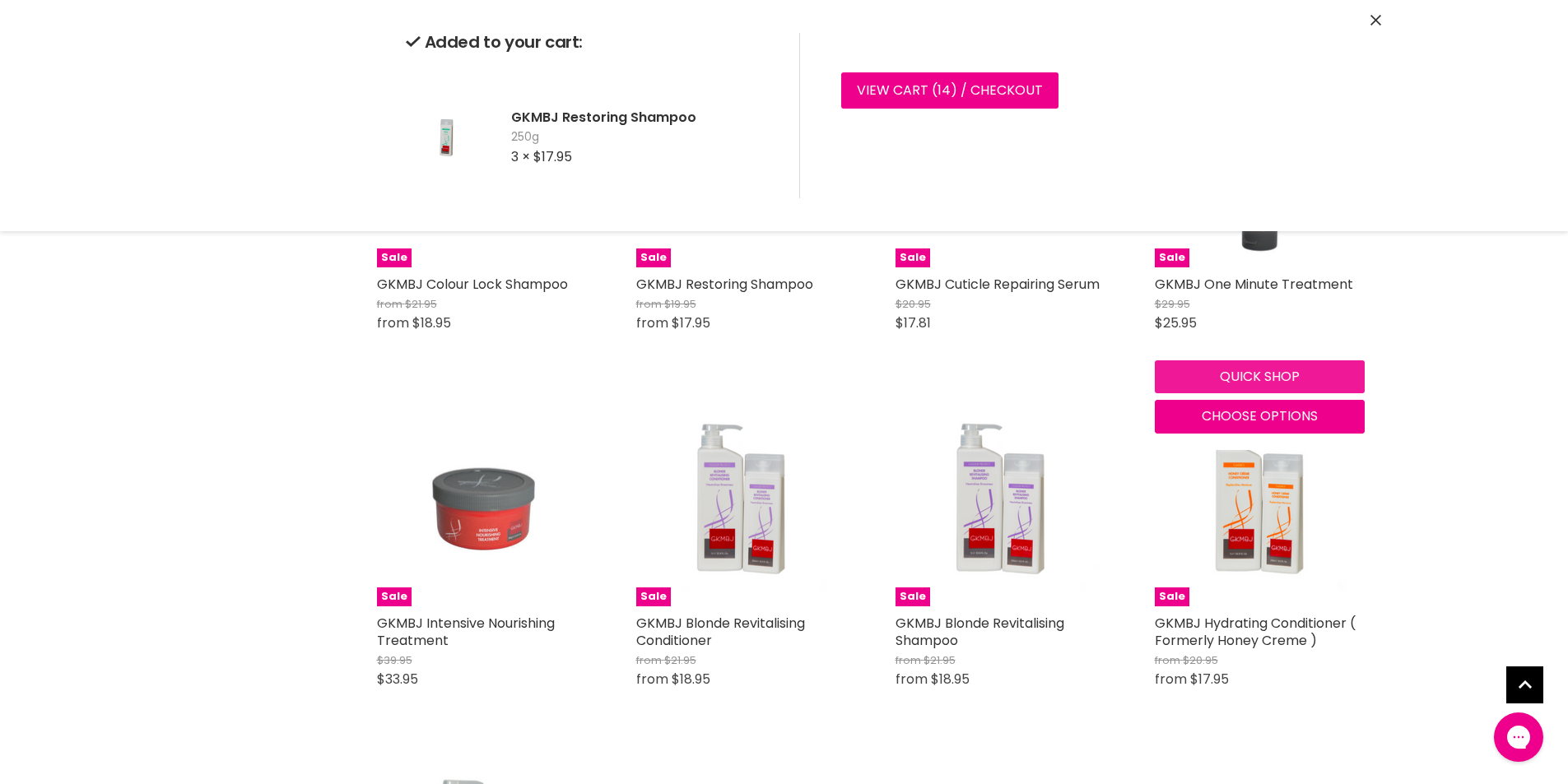
click at [1265, 368] on div "Quick shop Choose options" at bounding box center [1259, 393] width 216 height 80
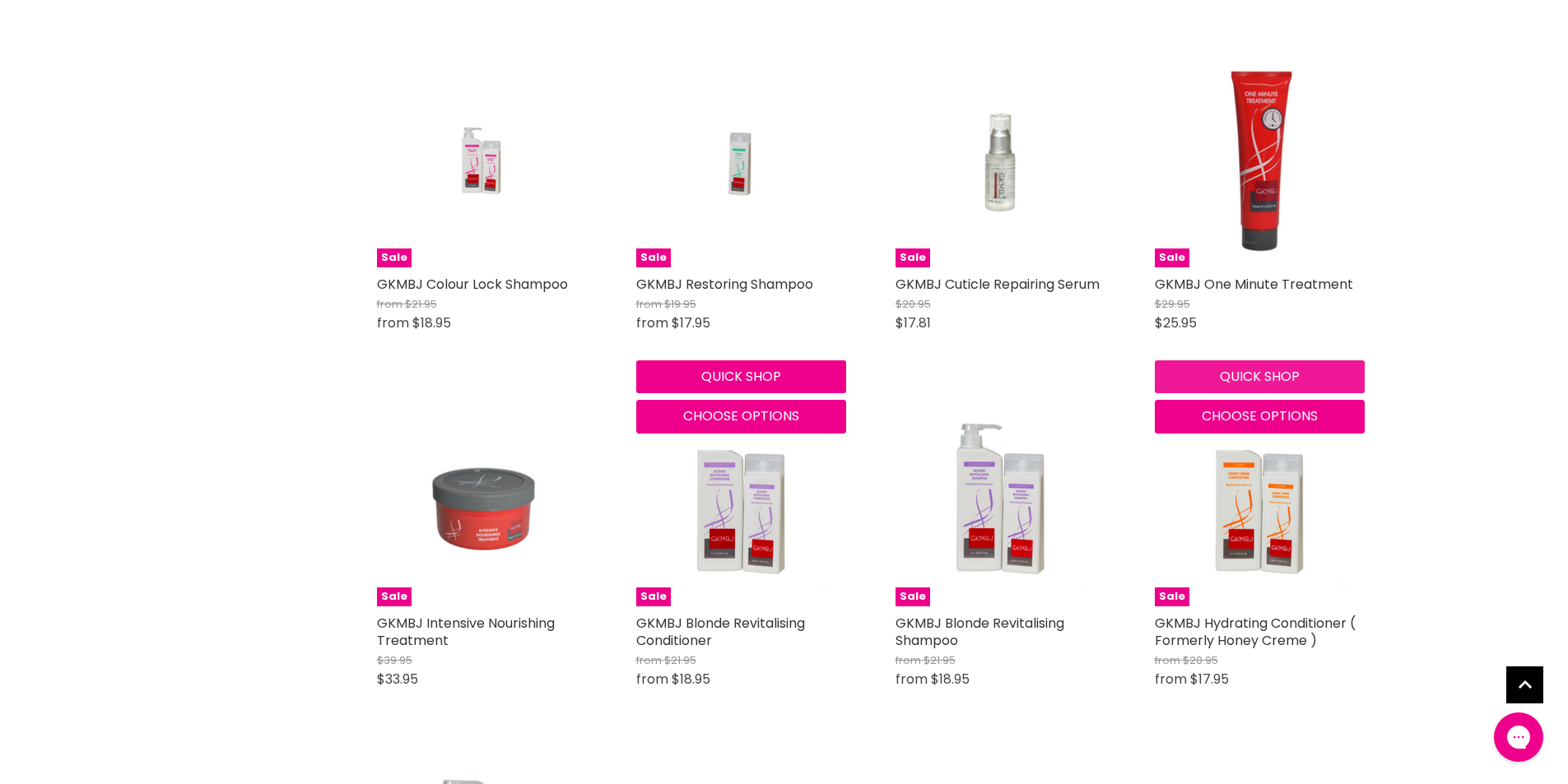
click at [1224, 373] on button "Quick shop" at bounding box center [1259, 377] width 210 height 33
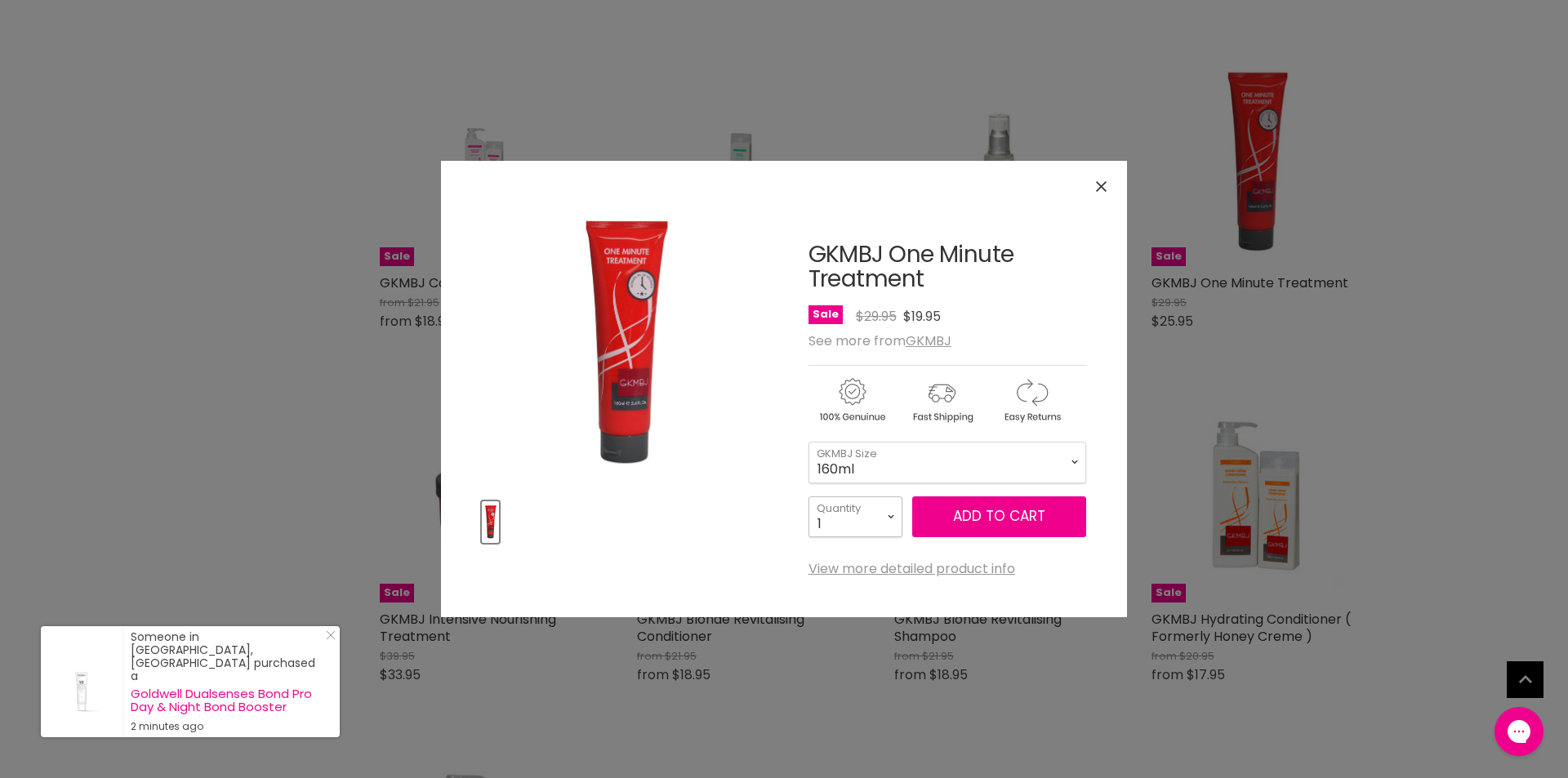
click at [891, 511] on select "1 2 3 4 5 6 7 8 9 10+" at bounding box center [855, 516] width 94 height 41
select select "3"
click at [809, 496] on select "1 2 3 4 5 6 7 8 9 10+" at bounding box center [855, 516] width 94 height 41
type input "3"
click at [999, 514] on span "Add to cart" at bounding box center [999, 516] width 92 height 20
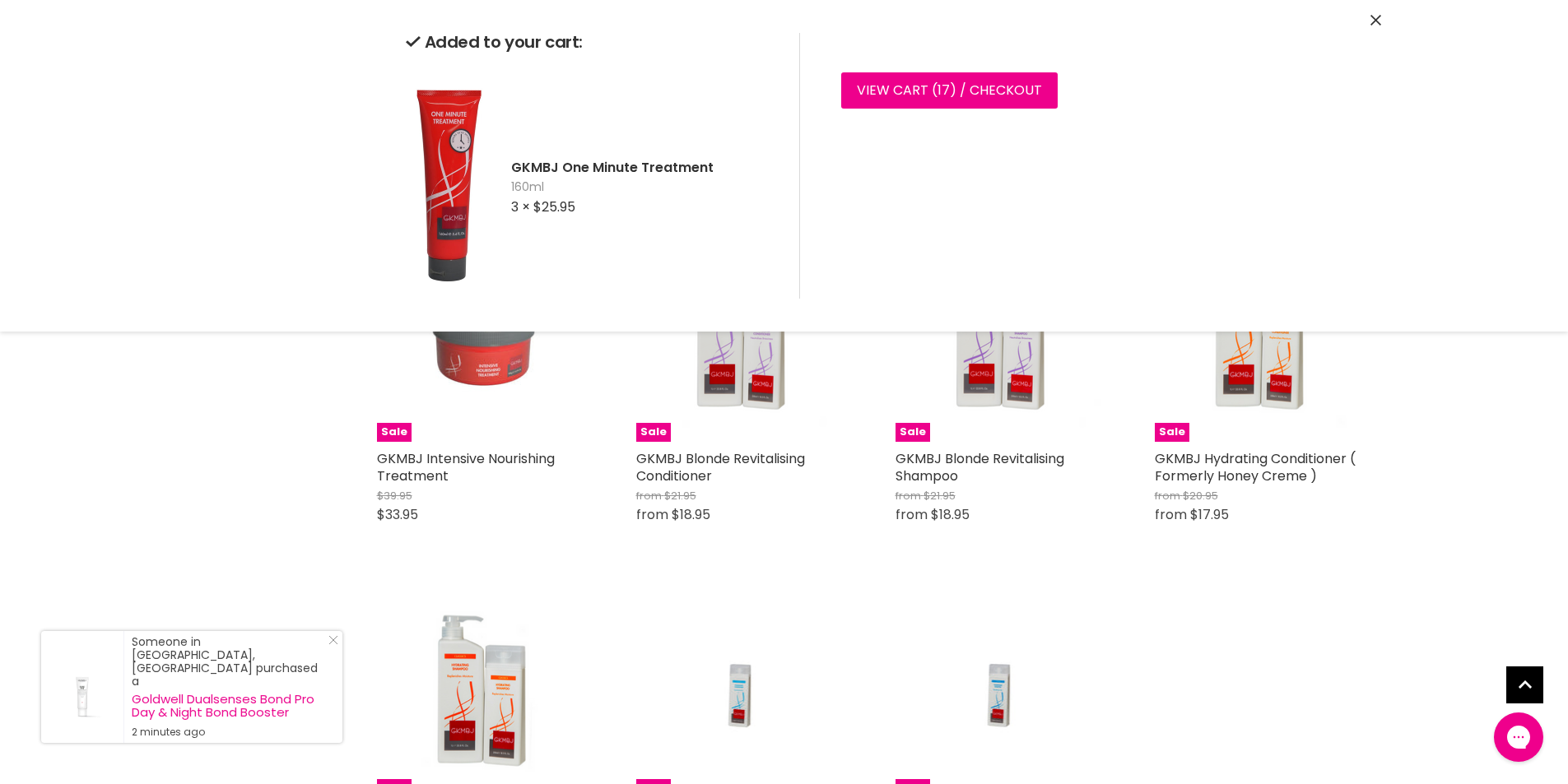
scroll to position [958, 0]
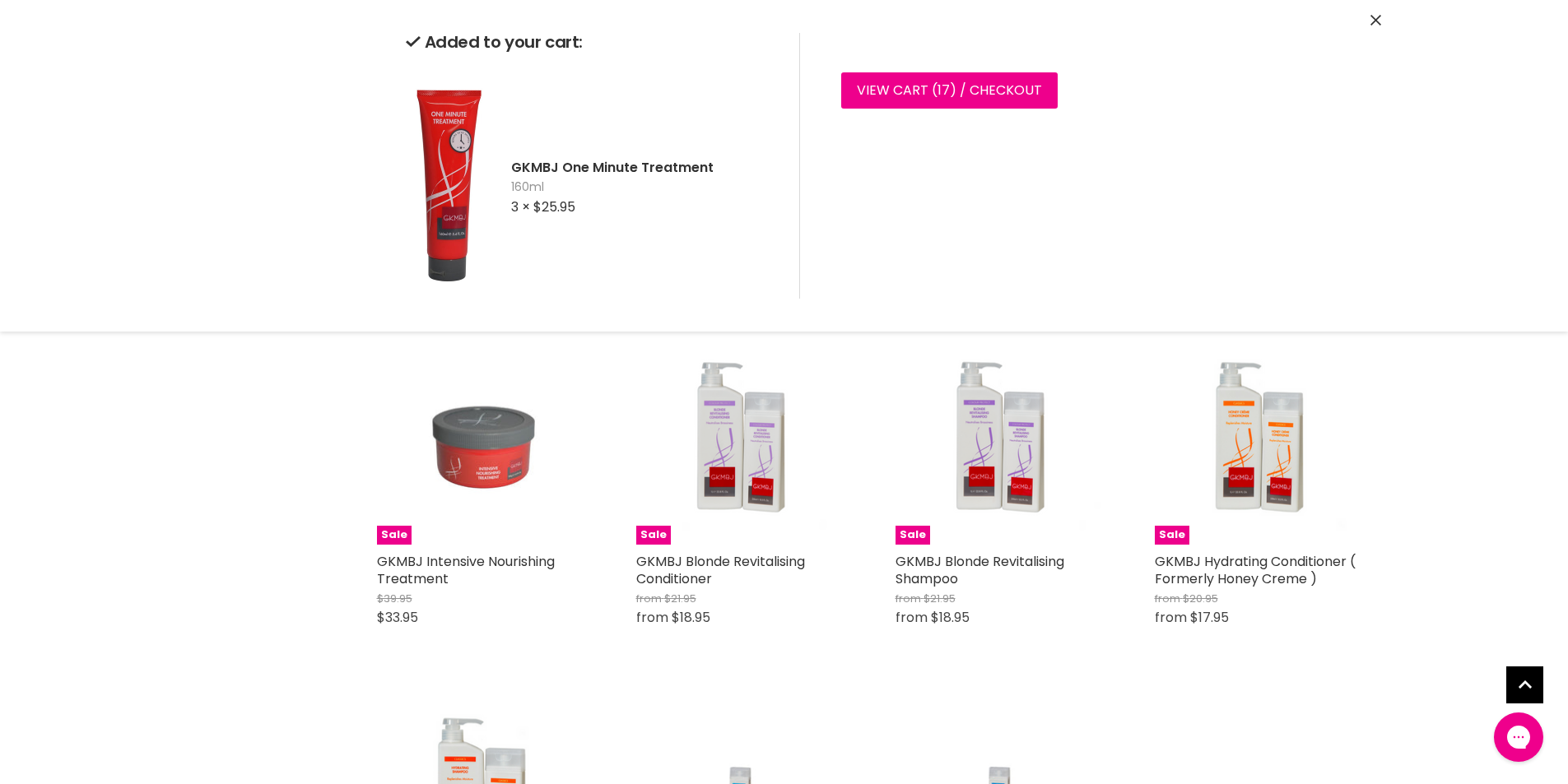
click at [1373, 18] on icon "Close" at bounding box center [1376, 20] width 11 height 11
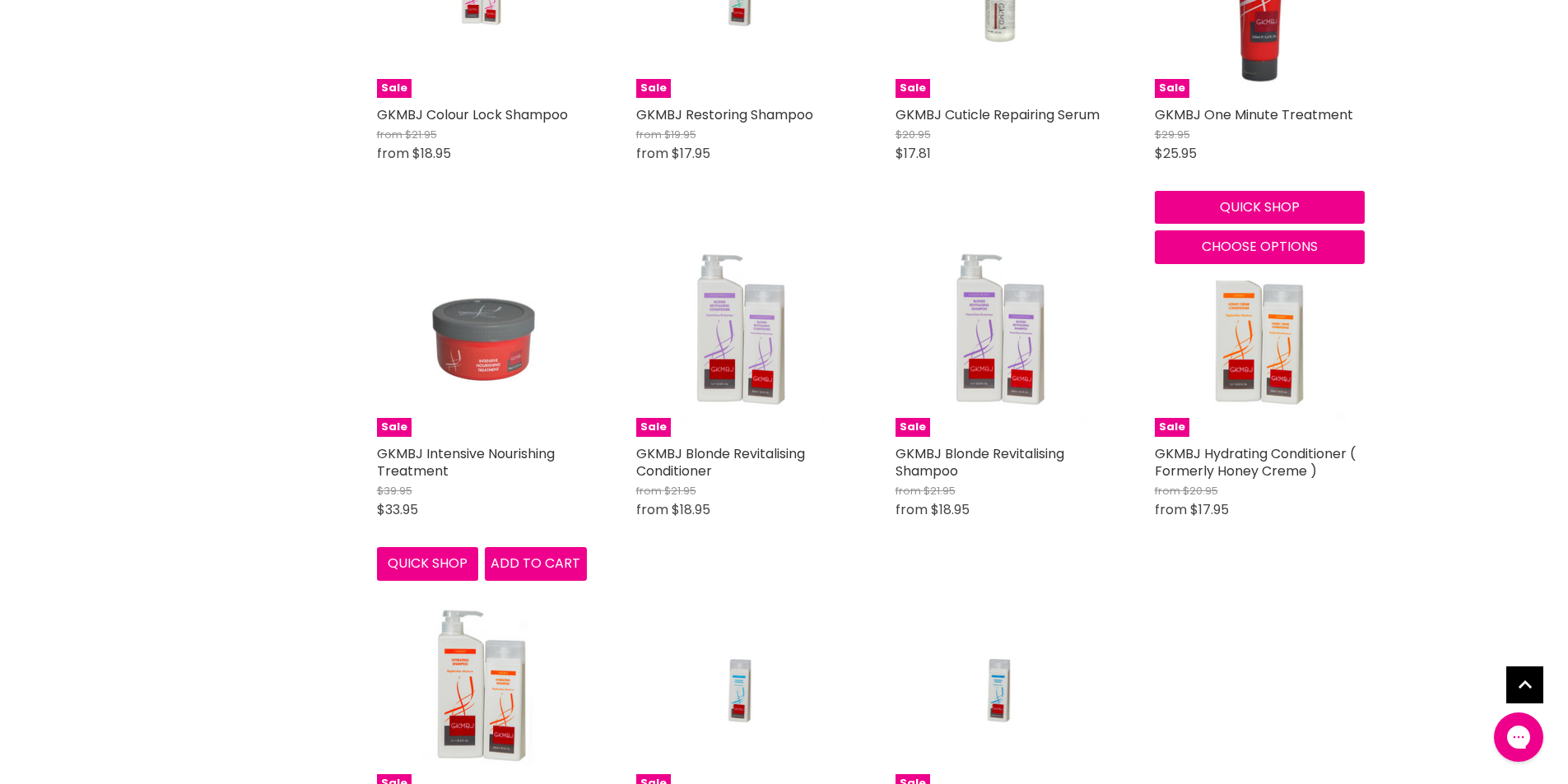
scroll to position [1062, 0]
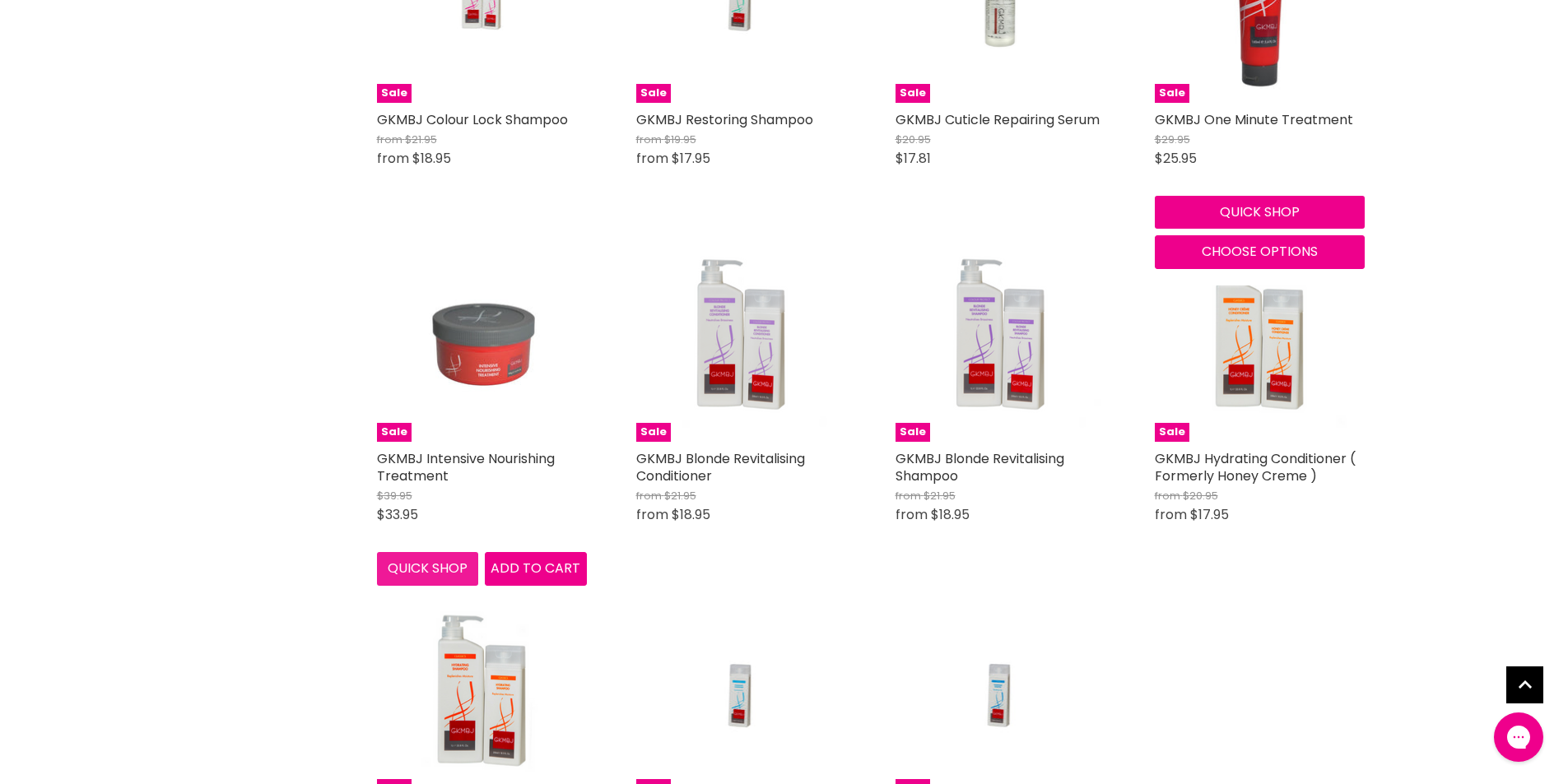
click at [418, 571] on button "Quick shop" at bounding box center [427, 568] width 102 height 33
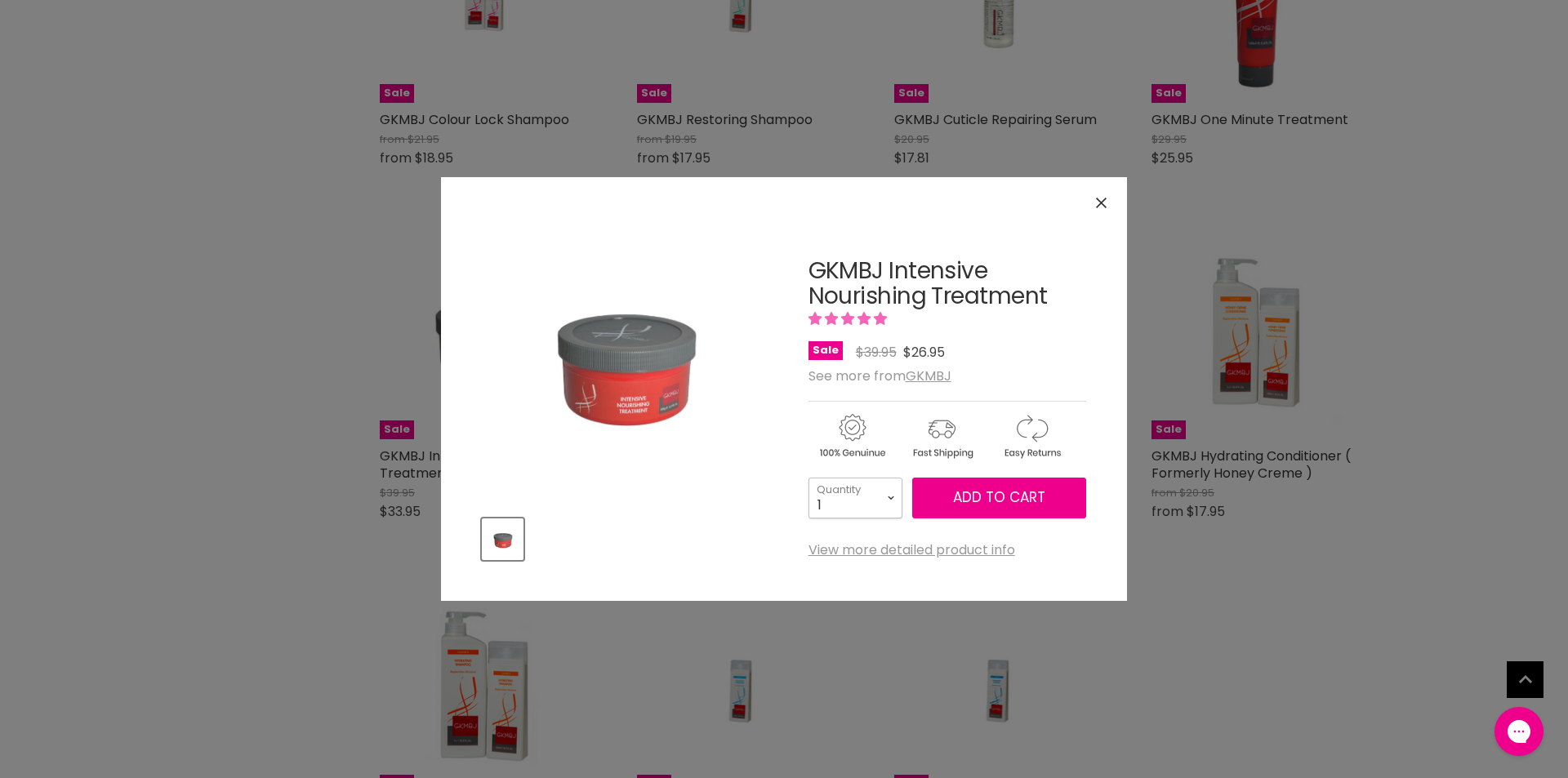
click at [891, 495] on select "1 2 3 4 5 6 7 8 9 10+" at bounding box center [855, 497] width 94 height 41
select select "2"
click at [809, 477] on select "1 2 3 4 5 6 7 8 9 10+" at bounding box center [855, 497] width 94 height 41
type input "2"
click at [989, 483] on button "Add to cart" at bounding box center [1000, 497] width 174 height 41
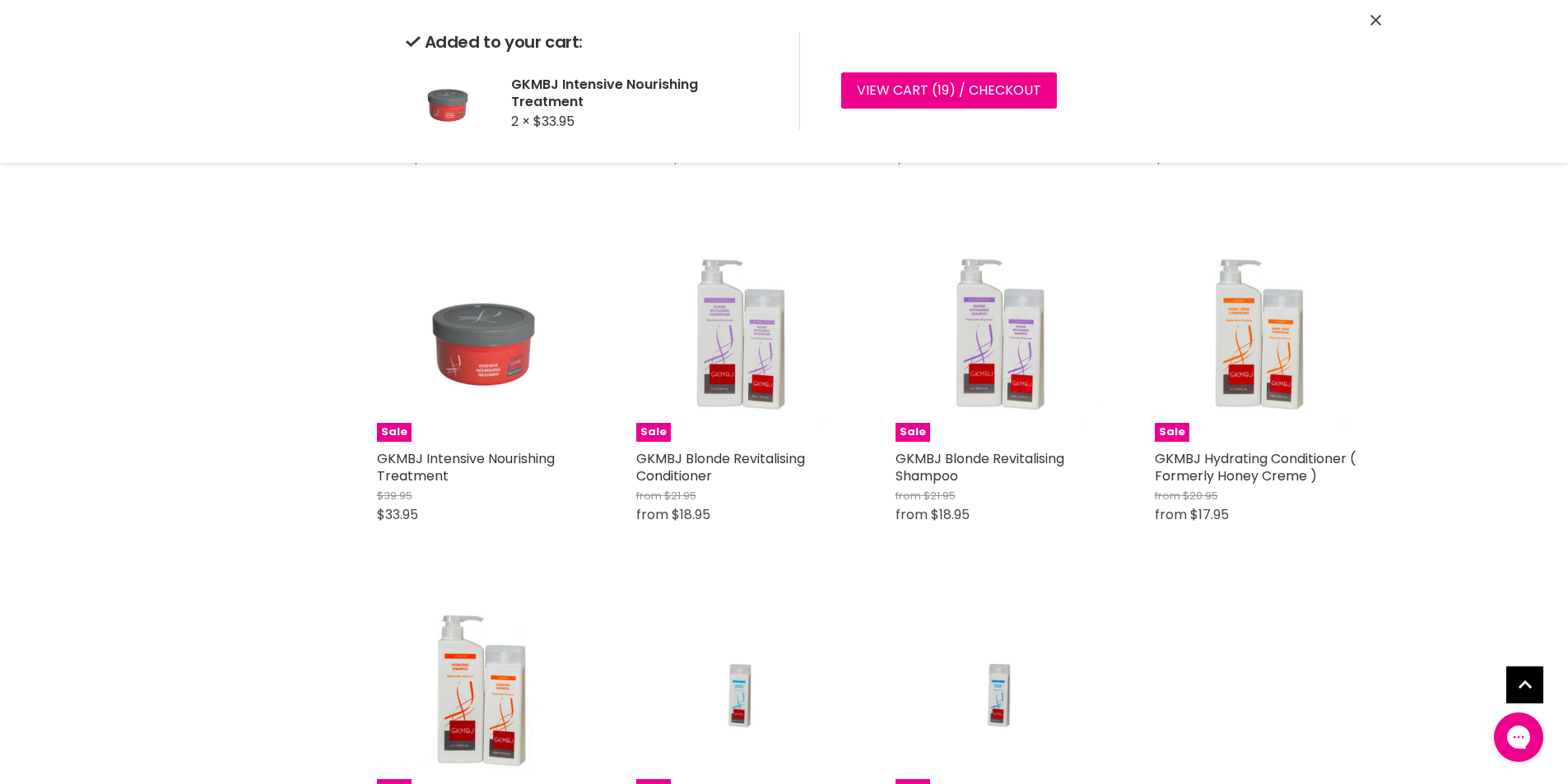
click at [715, 540] on div "Quick shop Choose options" at bounding box center [740, 500] width 216 height 80
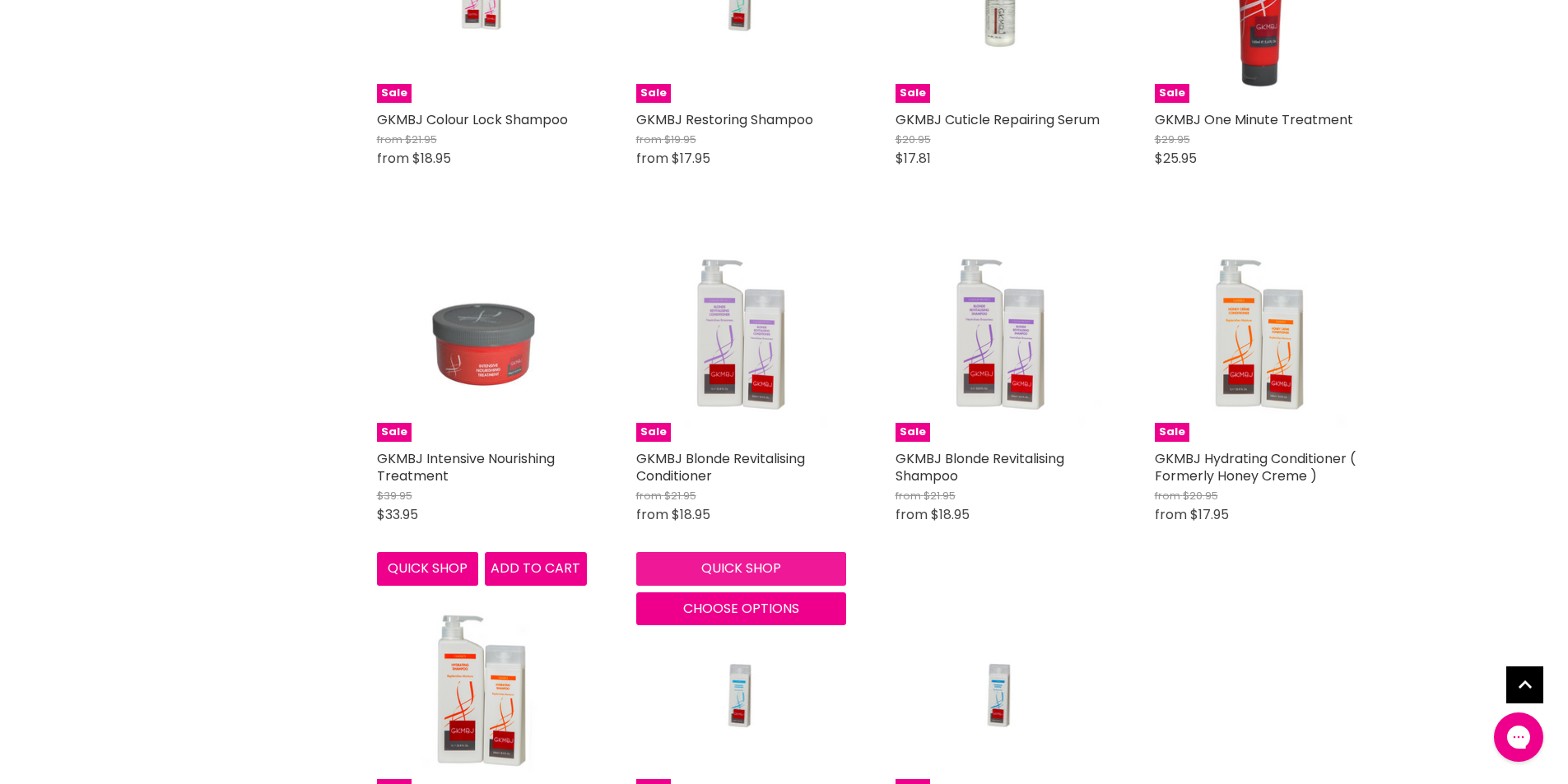
click at [720, 561] on button "Quick shop" at bounding box center [741, 568] width 210 height 33
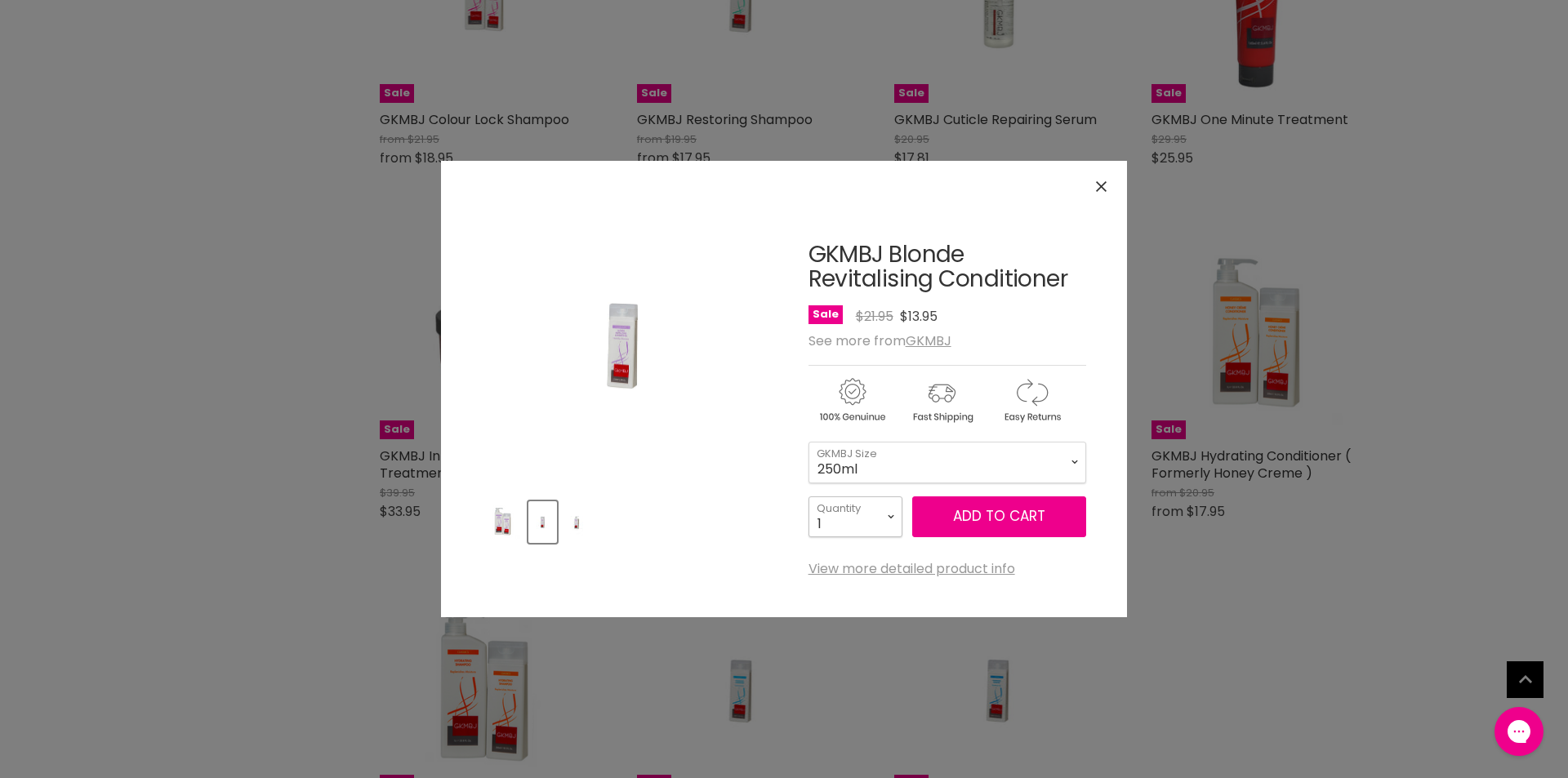
click at [886, 514] on select "1 2 3 4 5 6 7 8 9 10+" at bounding box center [855, 516] width 94 height 41
select select "3"
click at [809, 496] on select "1 2 3 4 5 6 7 8 9 10+" at bounding box center [855, 516] width 94 height 41
type input "3"
click at [968, 512] on span "Add to cart" at bounding box center [999, 516] width 92 height 20
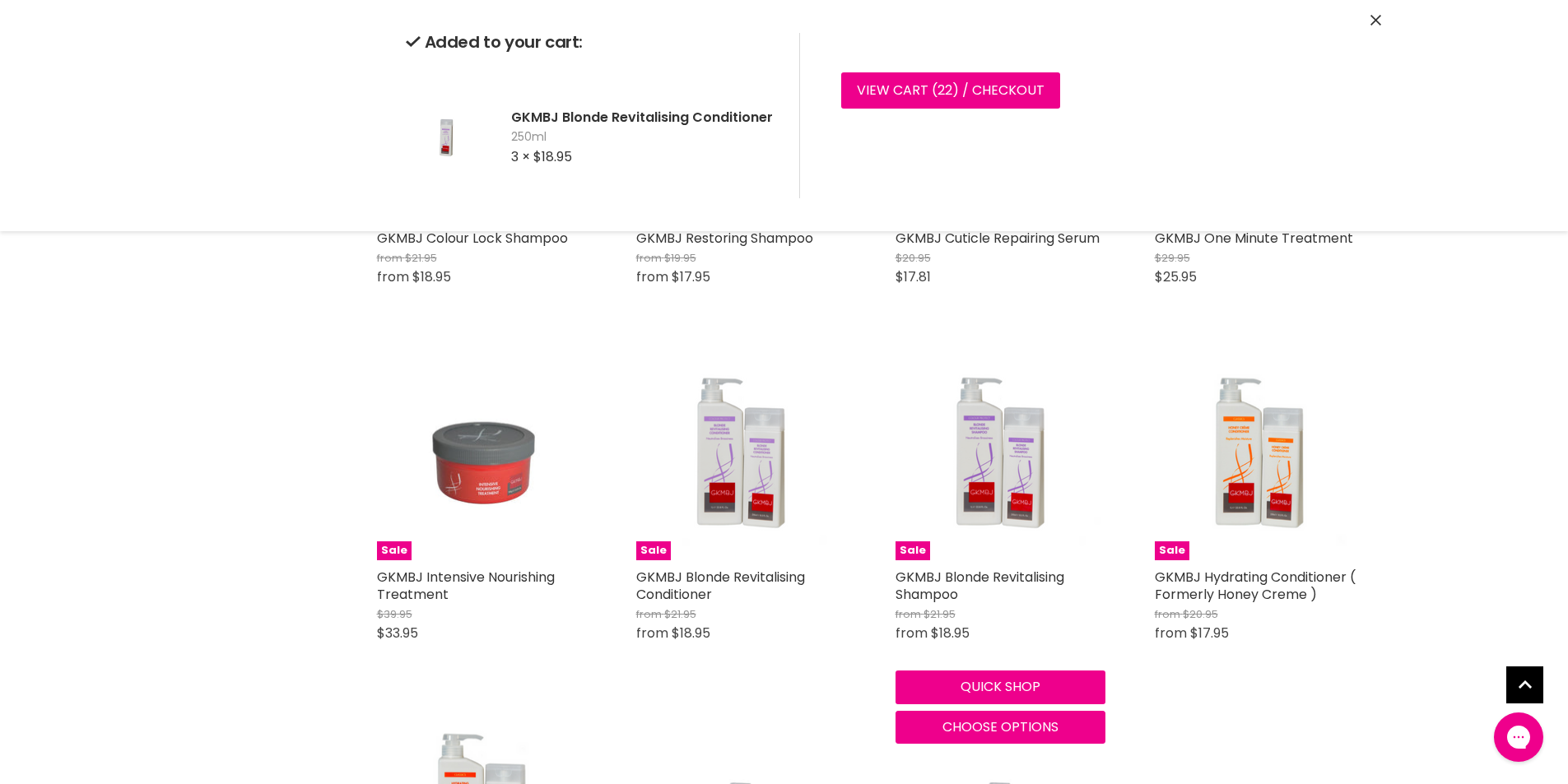
scroll to position [938, 0]
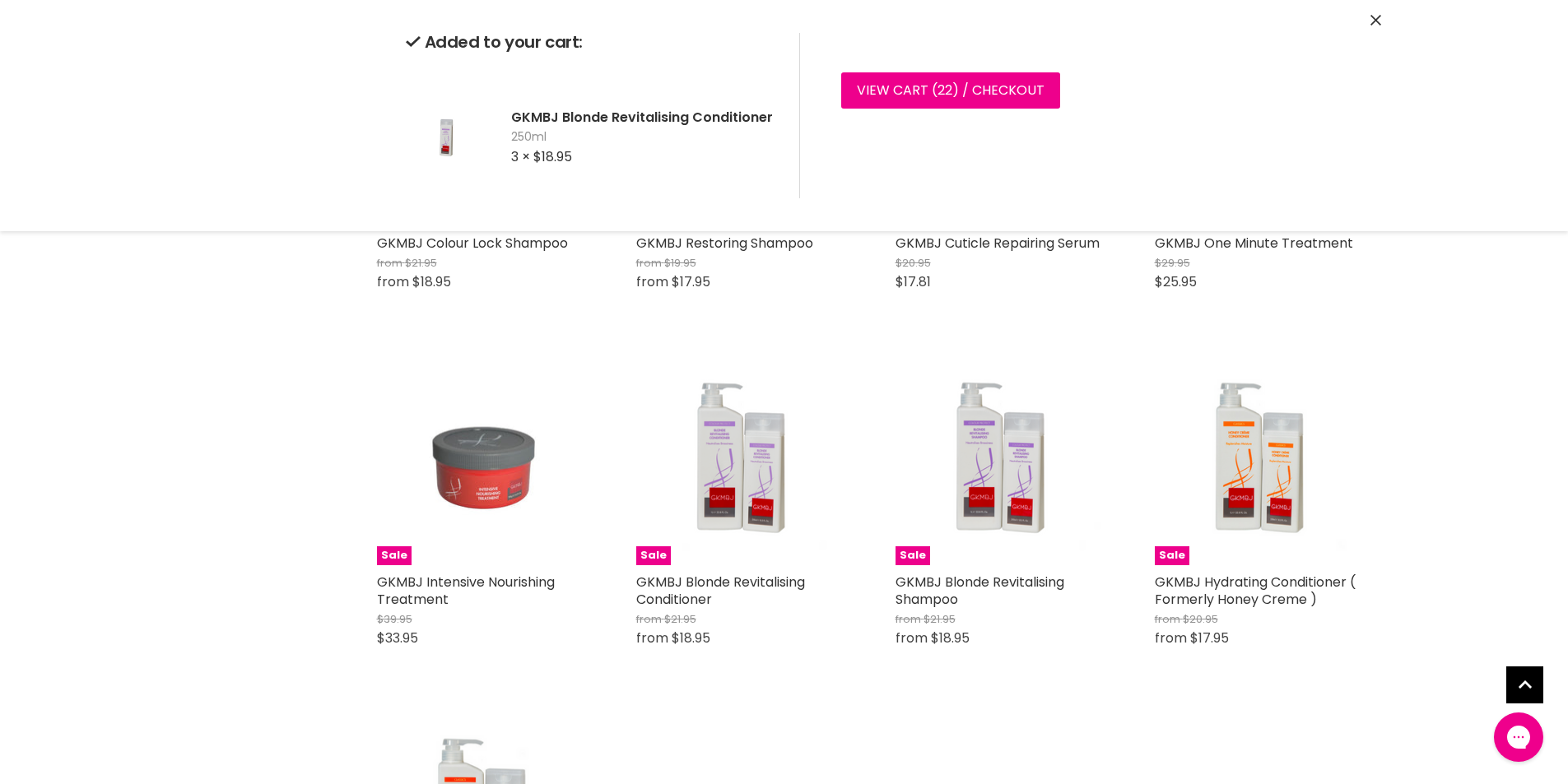
click at [1004, 663] on div "Quick shop Choose options" at bounding box center [1000, 624] width 216 height 80
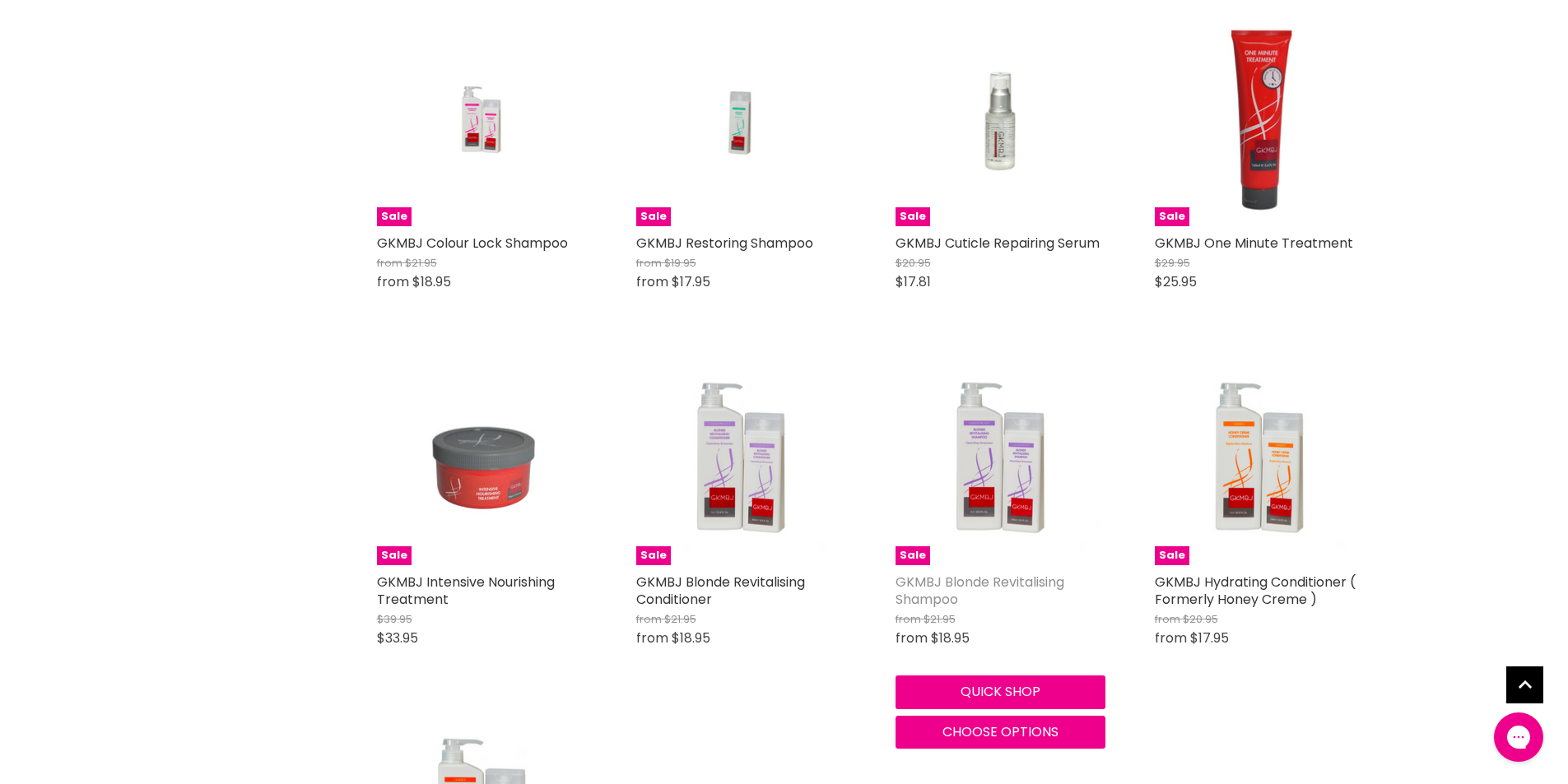
click at [965, 578] on link "GKMBJ Blonde Revitalising Shampoo" at bounding box center [979, 591] width 168 height 36
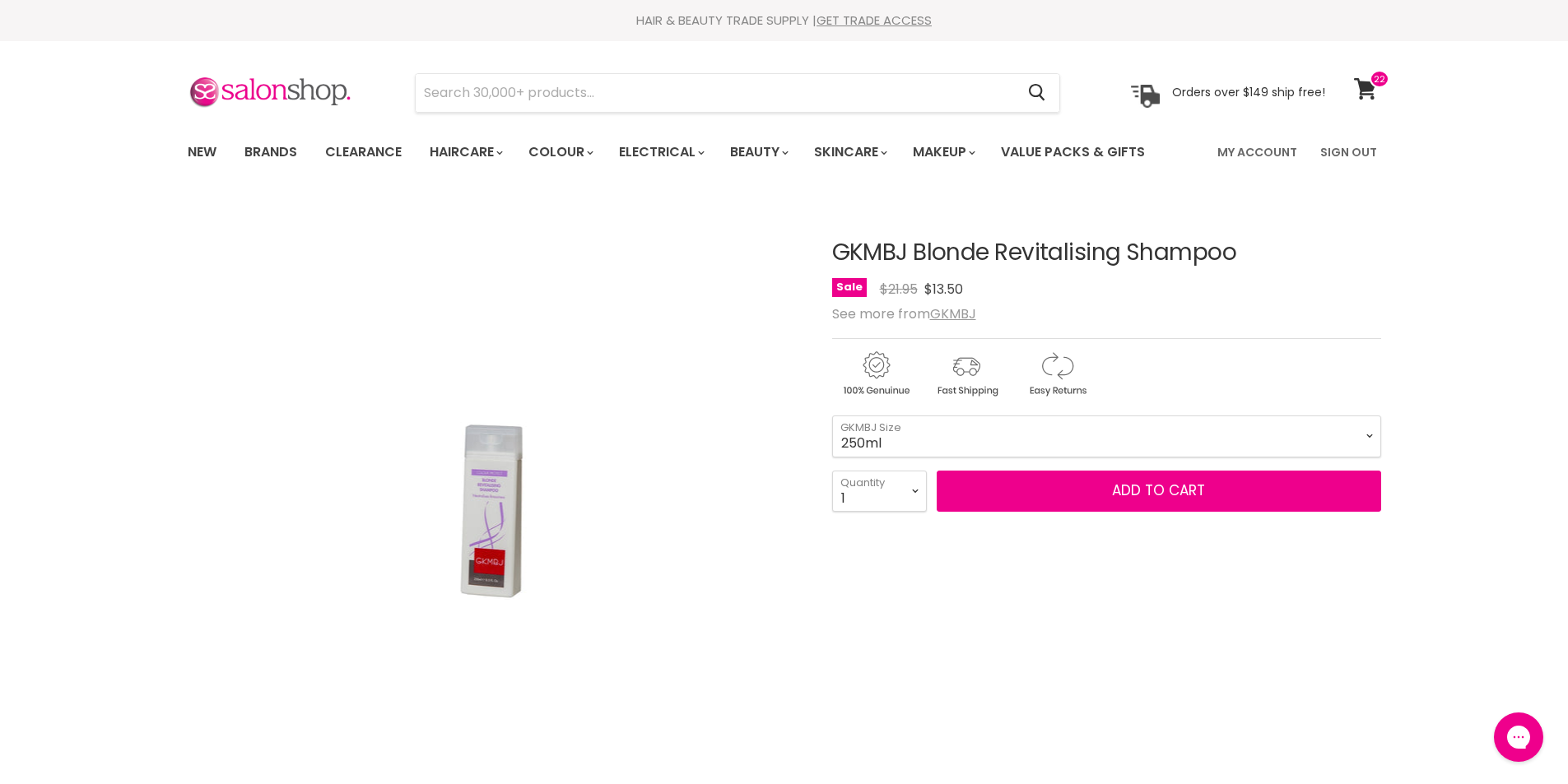
select select "3"
click at [832, 471] on select "1 2 3 4 5 6 7 8 9 10+" at bounding box center [879, 491] width 95 height 41
type input "3"
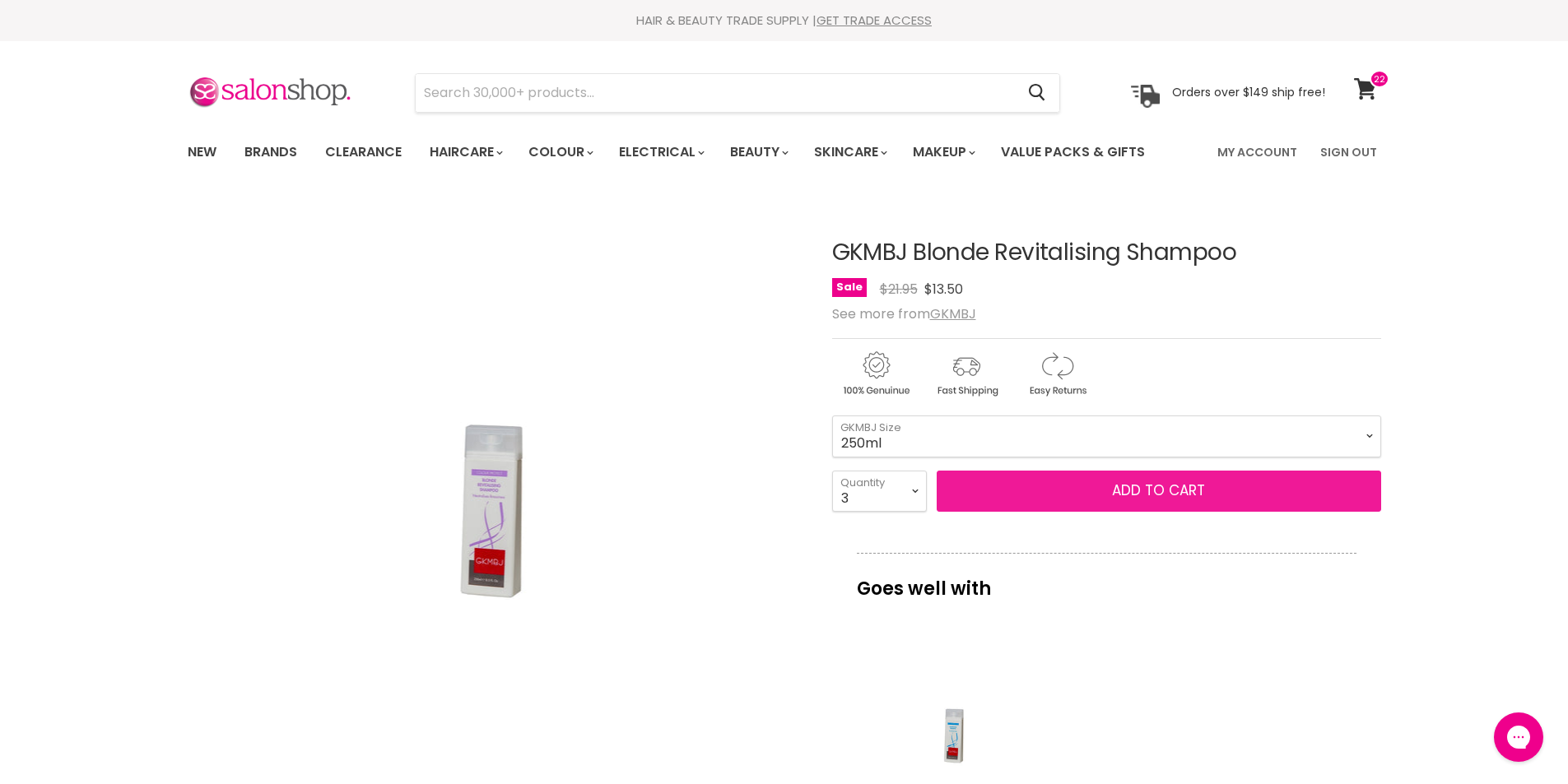
click at [1098, 485] on button "Add to cart" at bounding box center [1159, 491] width 444 height 41
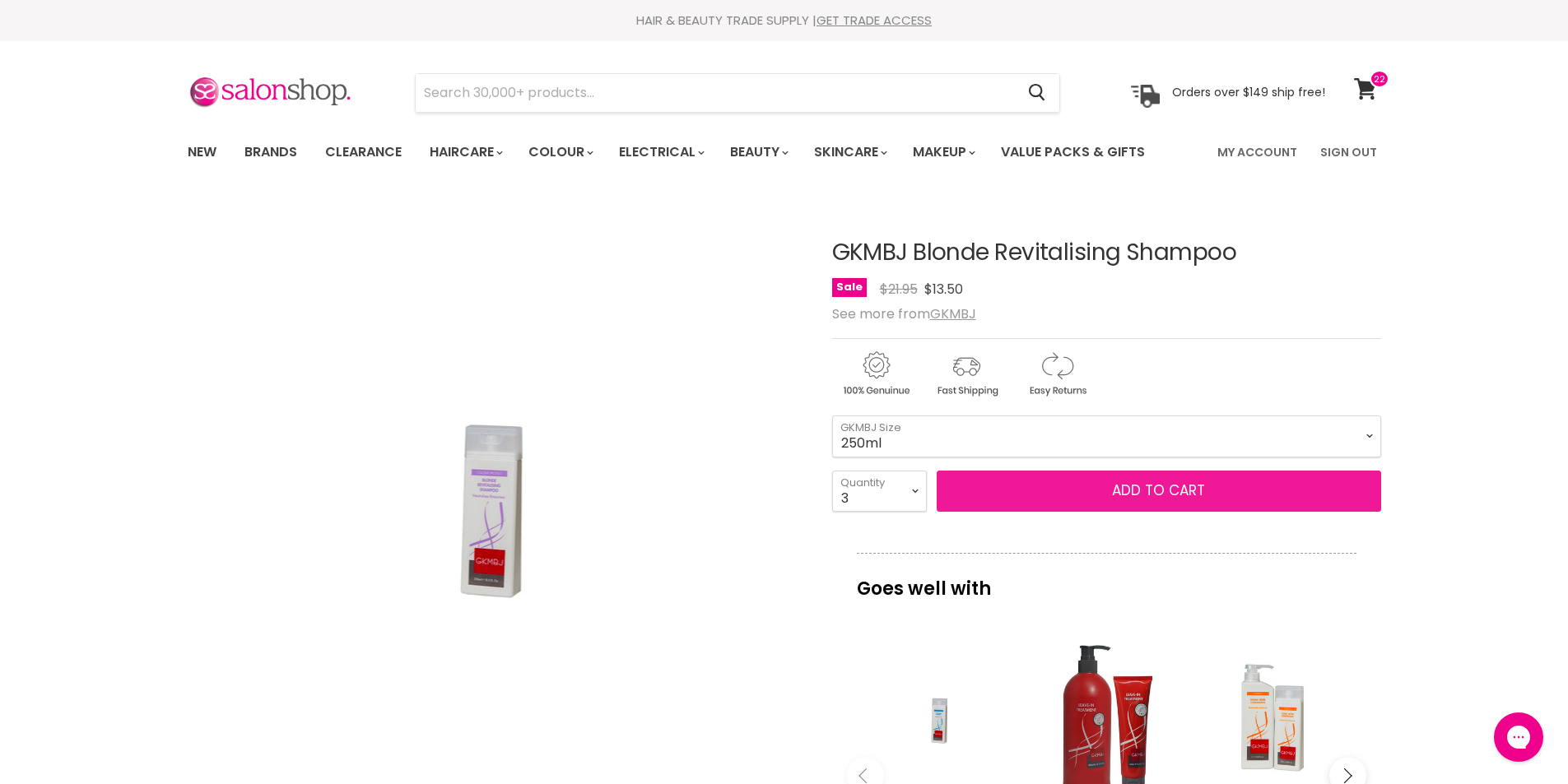
click at [1111, 483] on button "Add to cart" at bounding box center [1159, 491] width 444 height 41
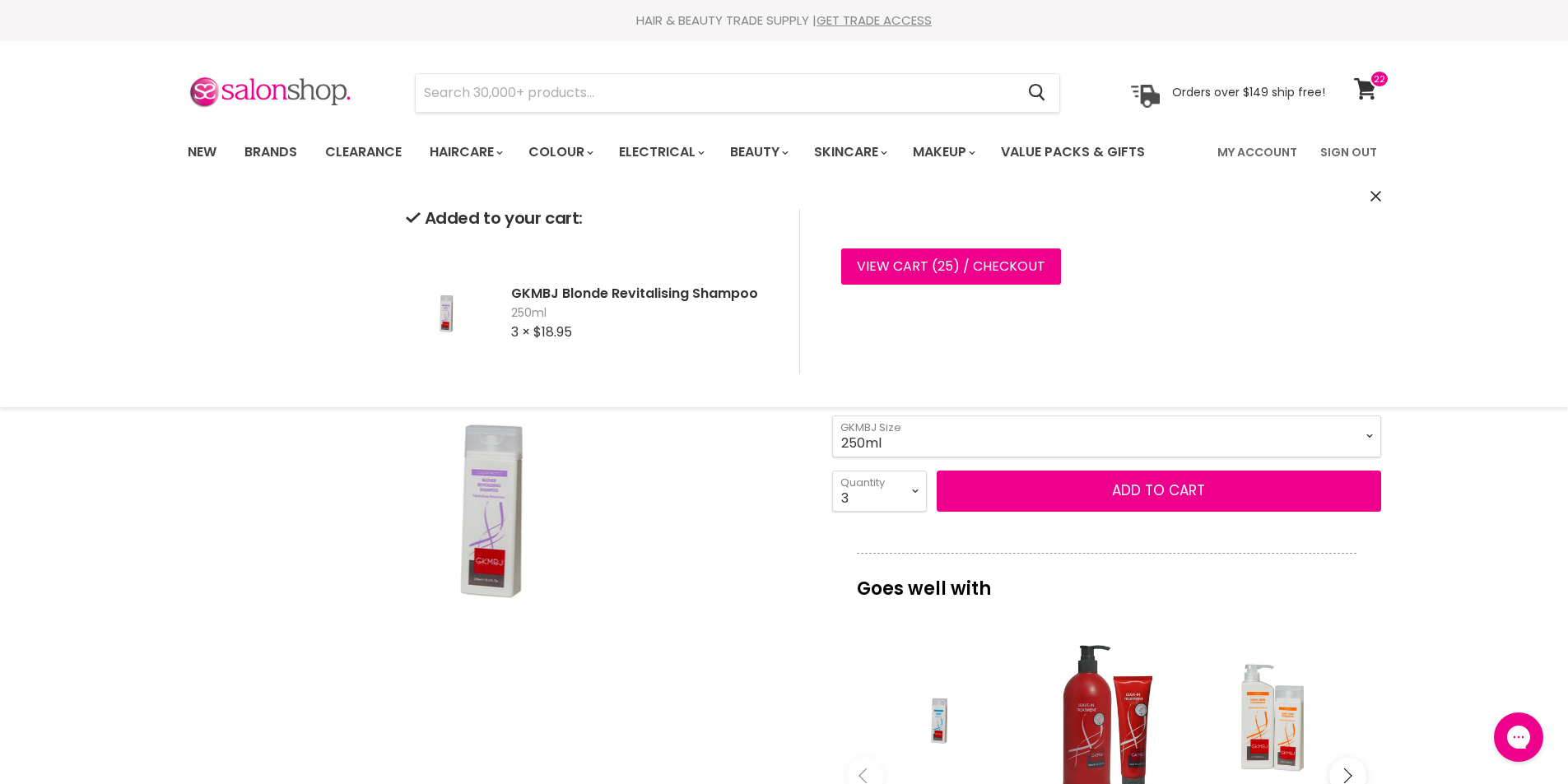
click at [1379, 195] on icon "Close" at bounding box center [1376, 196] width 11 height 11
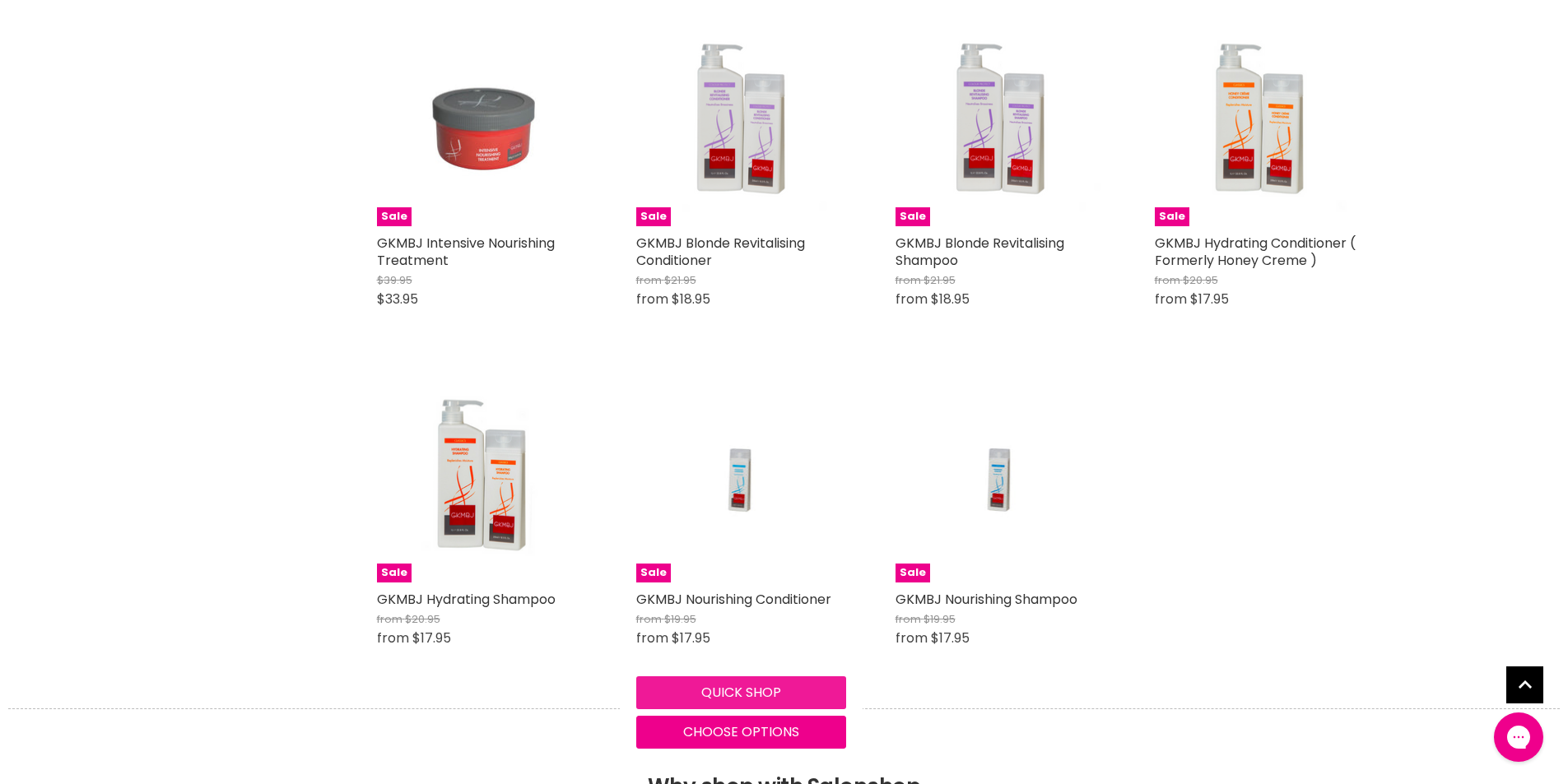
click at [746, 690] on button "Quick shop" at bounding box center [741, 692] width 210 height 33
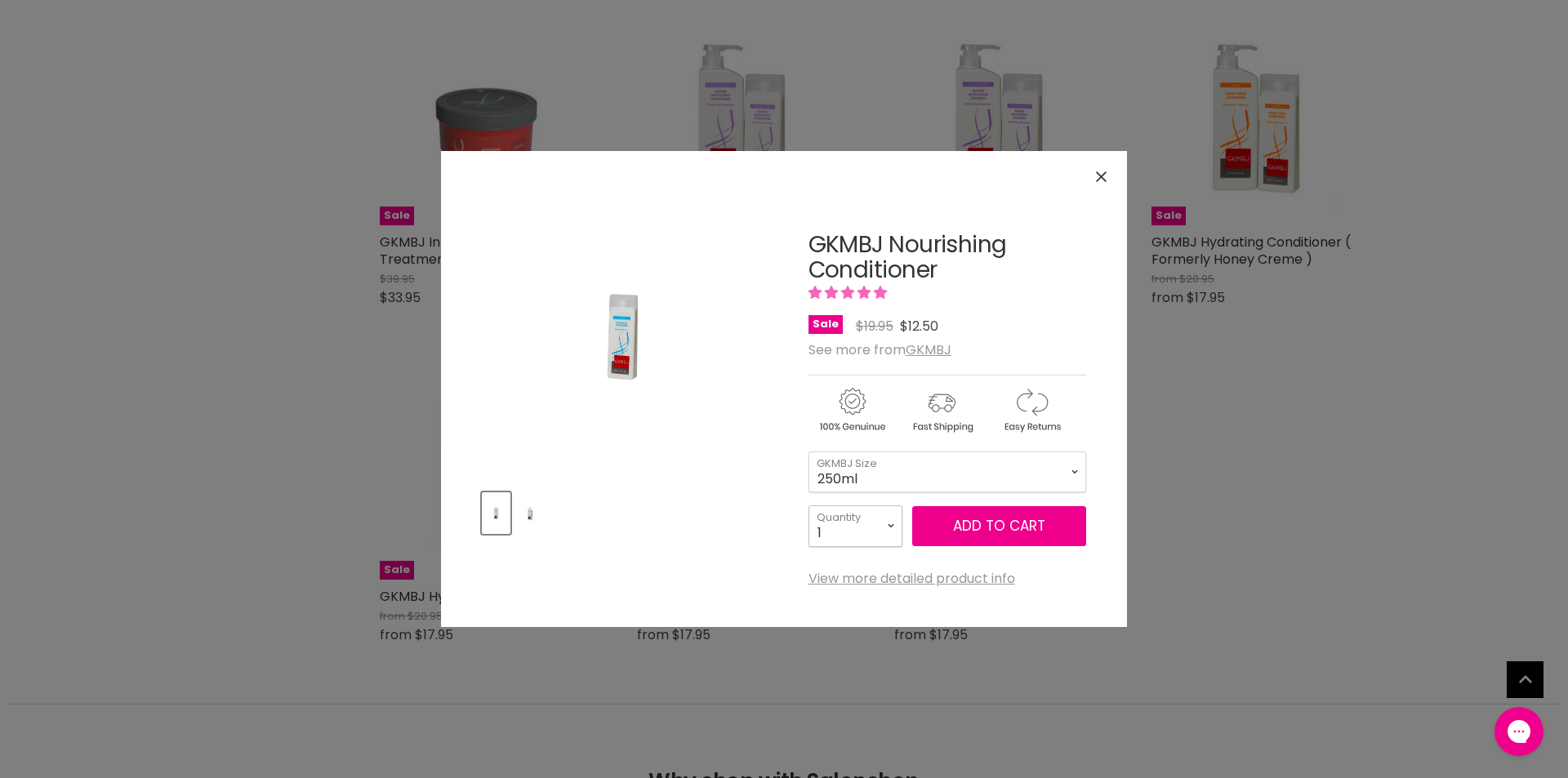
click at [886, 522] on select "1 2 3 4 5 6 7 8 9 10+" at bounding box center [855, 525] width 94 height 41
select select "3"
click at [809, 505] on select "1 2 3 4 5 6 7 8 9 10+" at bounding box center [855, 525] width 94 height 41
type input "3"
click at [999, 519] on span "Add to cart" at bounding box center [999, 526] width 92 height 20
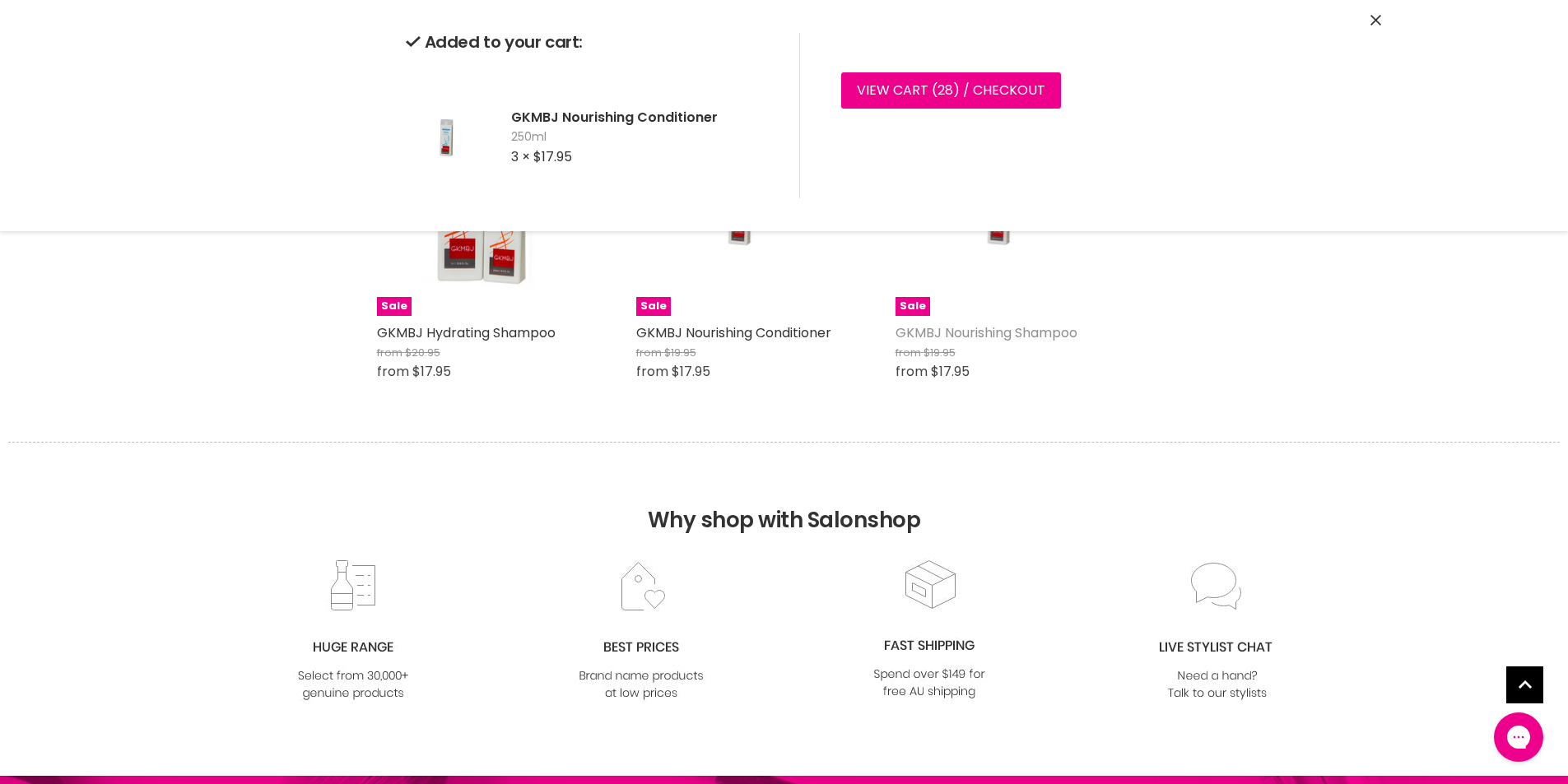
scroll to position [1524, 0]
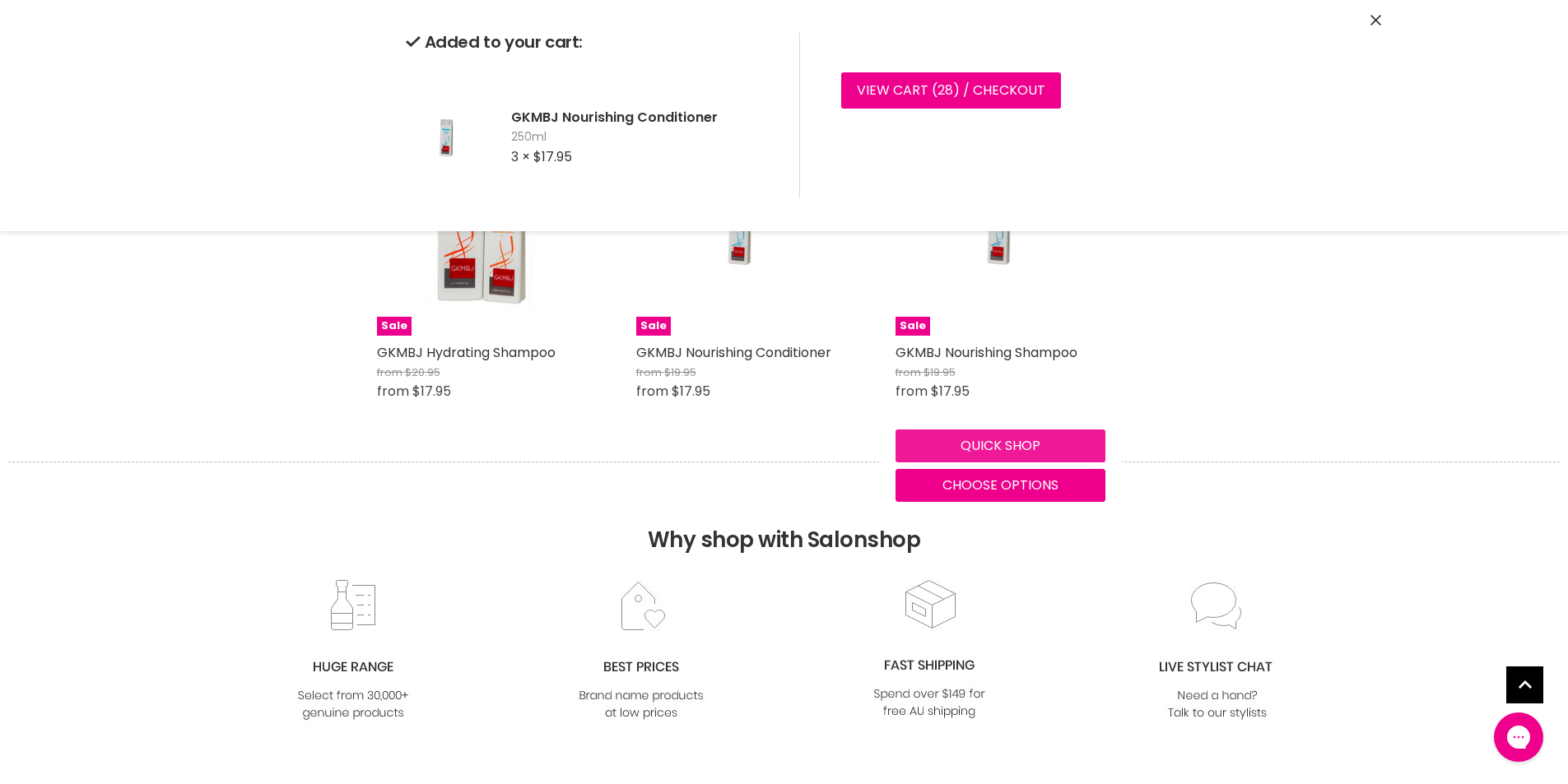
click at [945, 438] on div "Quick shop Choose options" at bounding box center [1000, 463] width 216 height 80
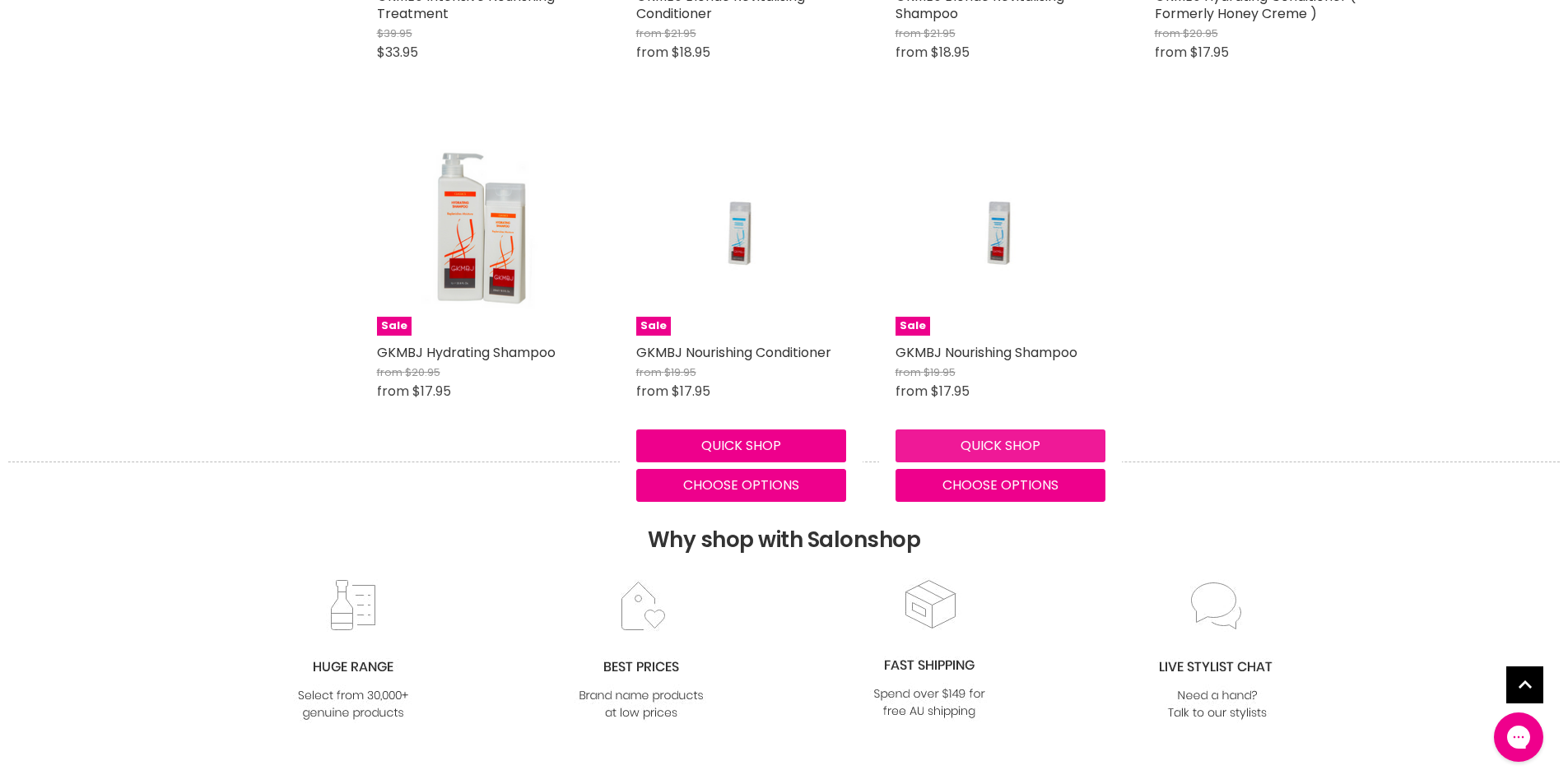
click at [958, 441] on button "Quick shop" at bounding box center [1000, 445] width 210 height 33
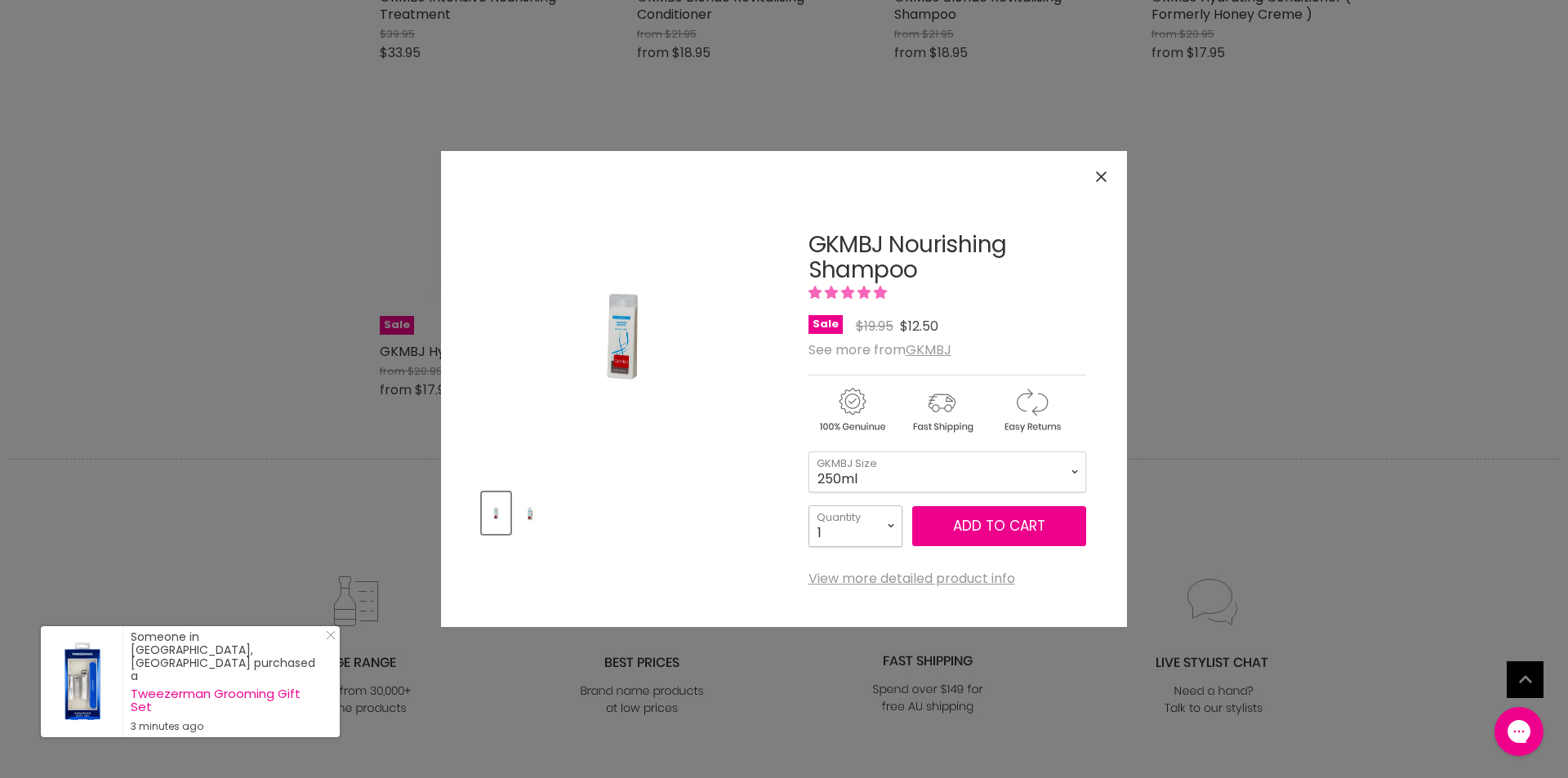
click at [892, 519] on select "1 2 3 4 5 6 7 8 9 10+" at bounding box center [855, 525] width 94 height 41
select select "3"
click at [809, 505] on select "1 2 3 4 5 6 7 8 9 10+" at bounding box center [855, 525] width 94 height 41
type input "3"
click at [1003, 528] on span "Add to cart" at bounding box center [999, 526] width 92 height 20
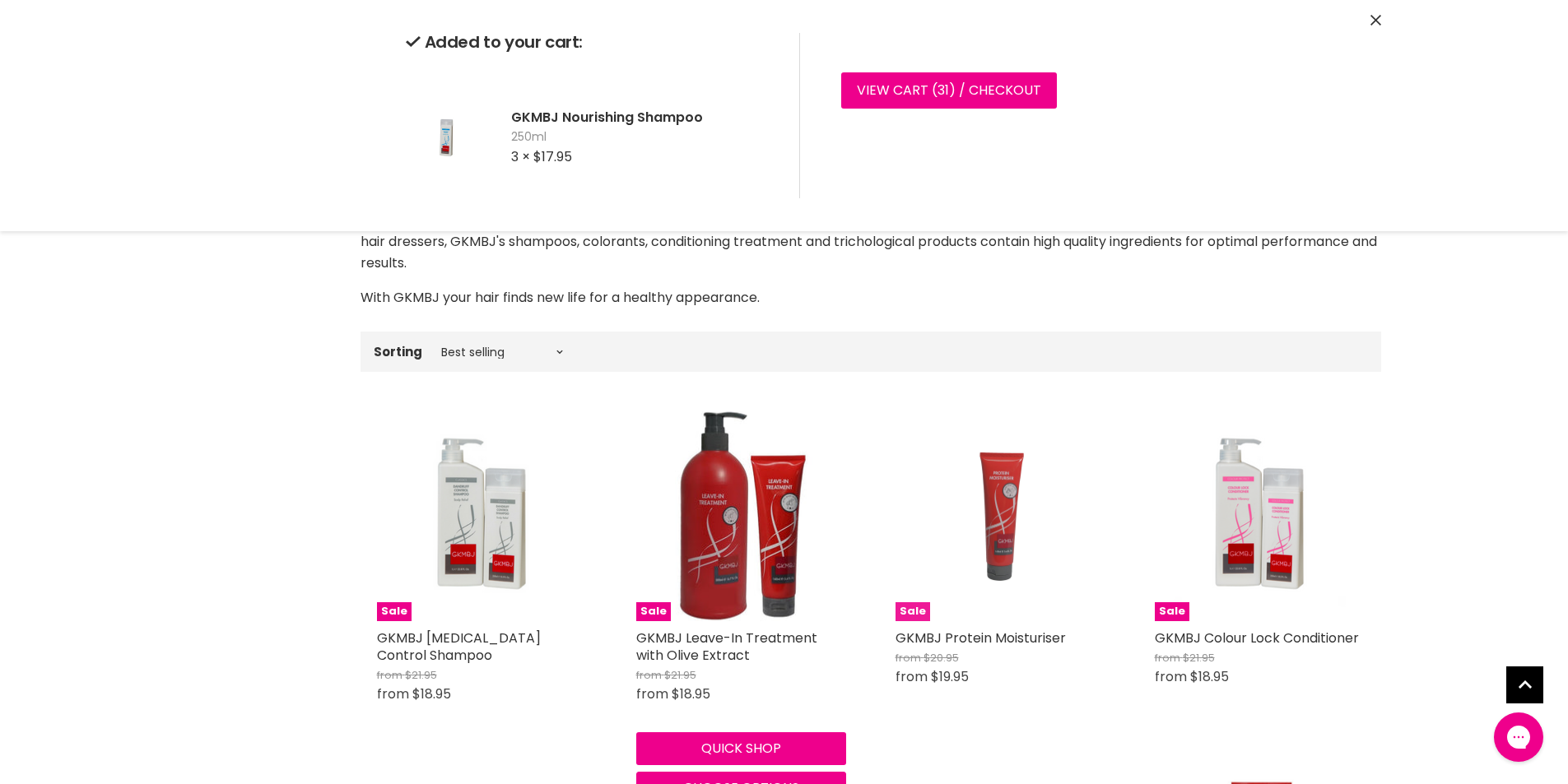
scroll to position [0, 0]
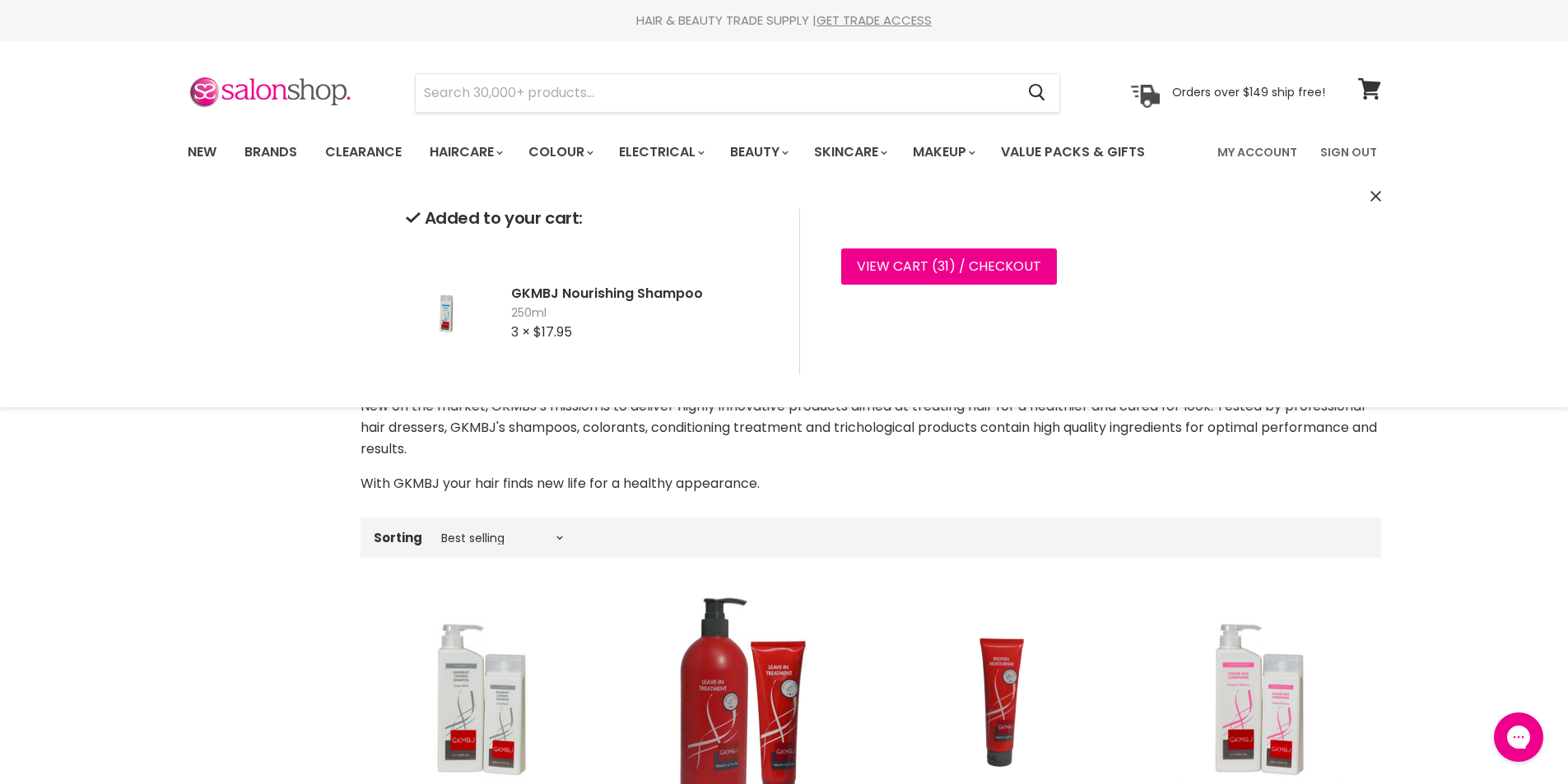
click at [1374, 192] on icon "Close" at bounding box center [1376, 196] width 11 height 11
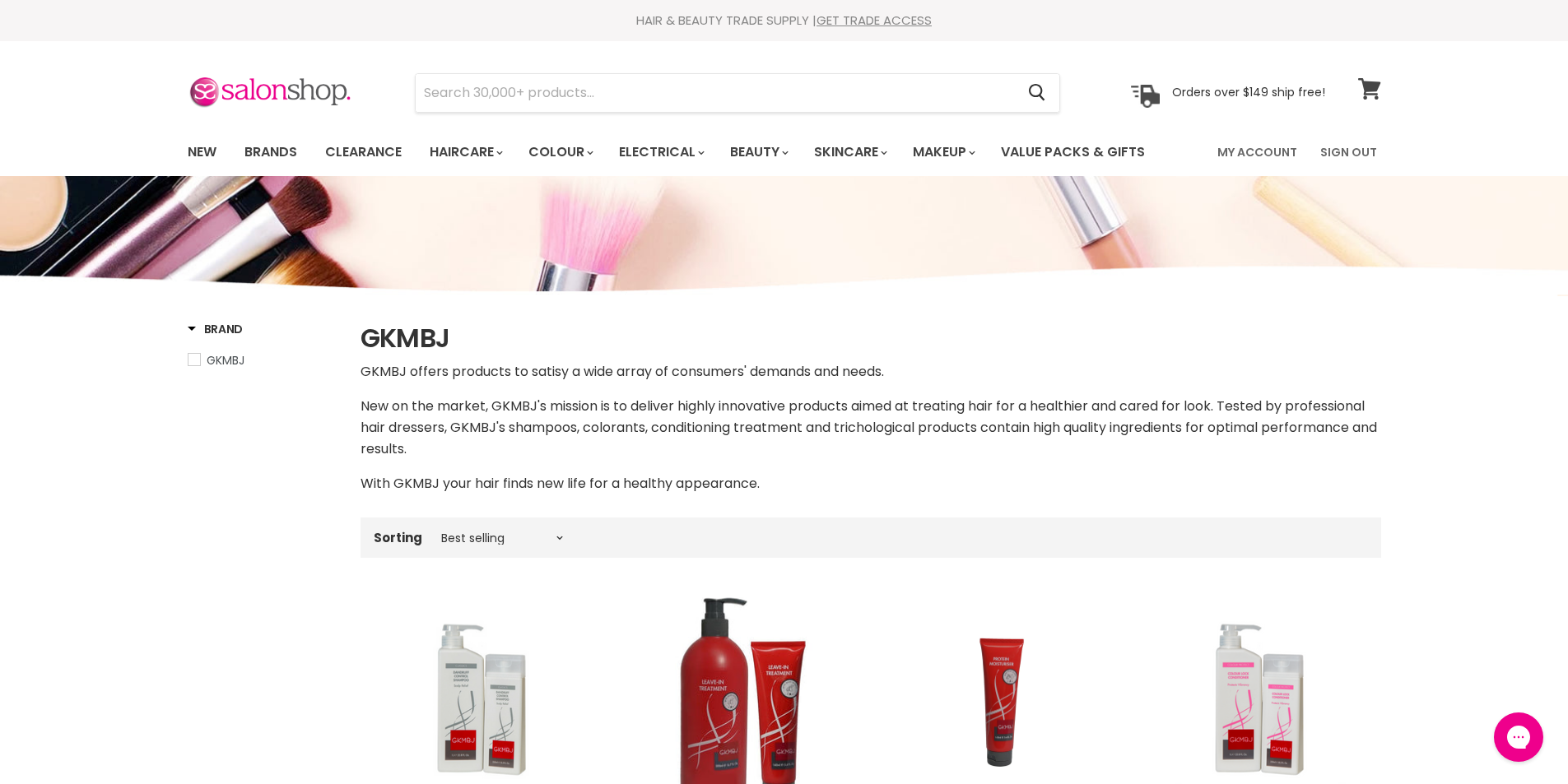
click at [1367, 89] on icon at bounding box center [1369, 88] width 22 height 21
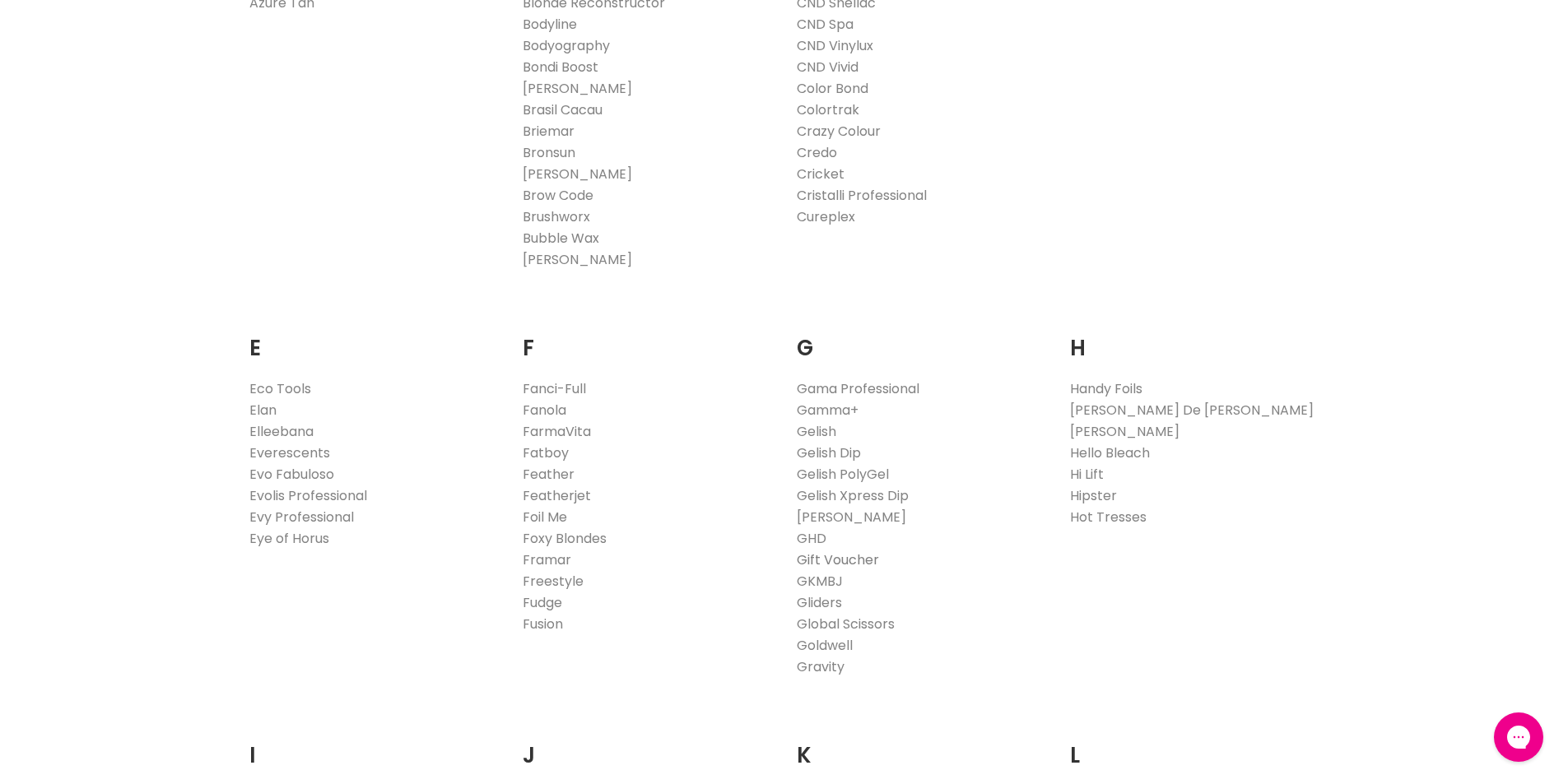
scroll to position [803, 0]
click at [822, 582] on link "GKMBJ" at bounding box center [820, 583] width 46 height 19
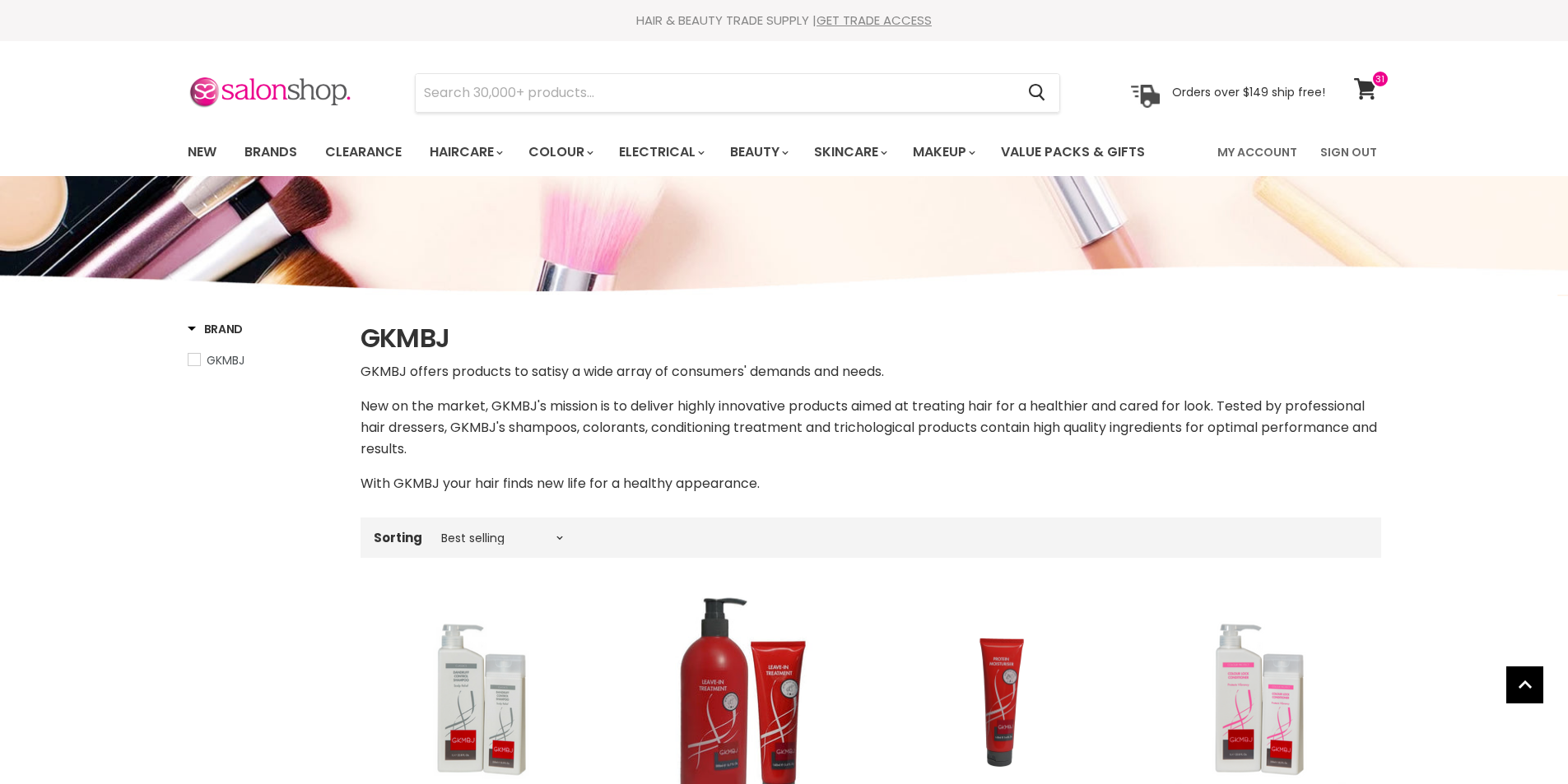
scroll to position [576, 0]
